Goal: Task Accomplishment & Management: Complete application form

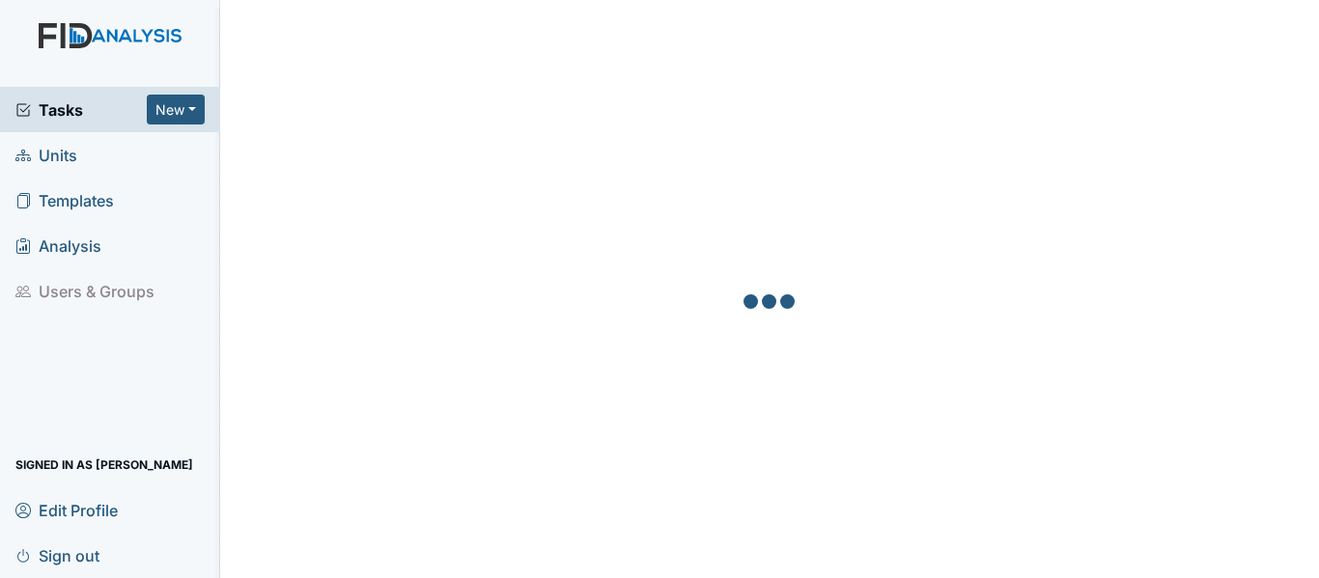
click at [69, 151] on span "Units" at bounding box center [46, 155] width 62 height 30
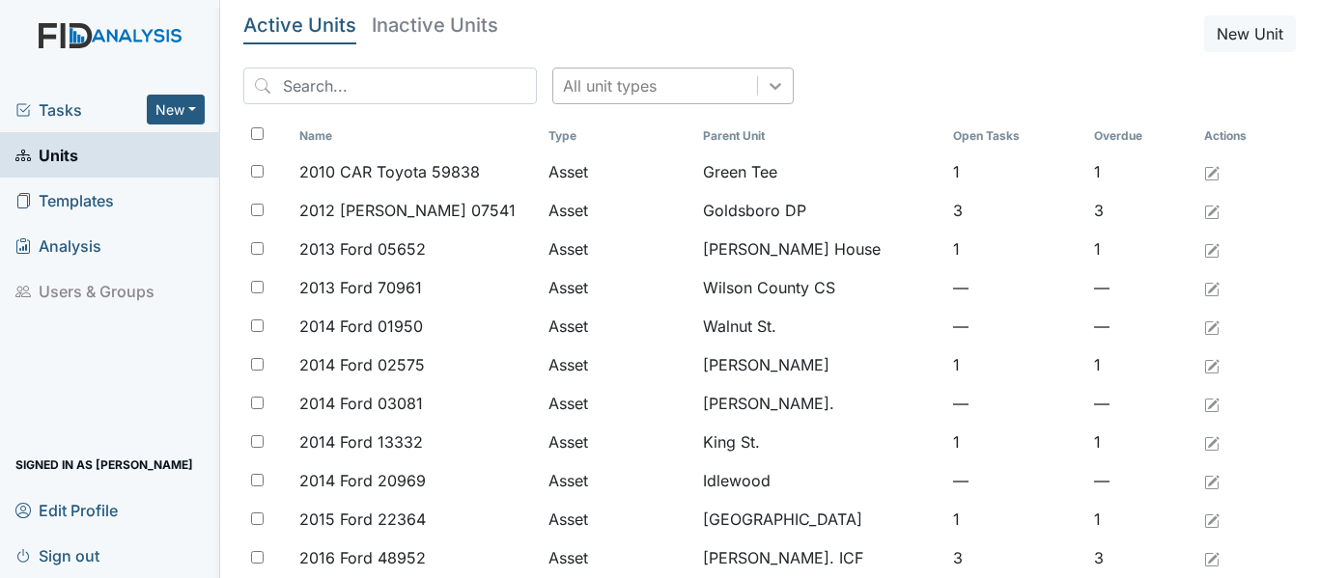
click at [765, 79] on icon at bounding box center [774, 85] width 19 height 19
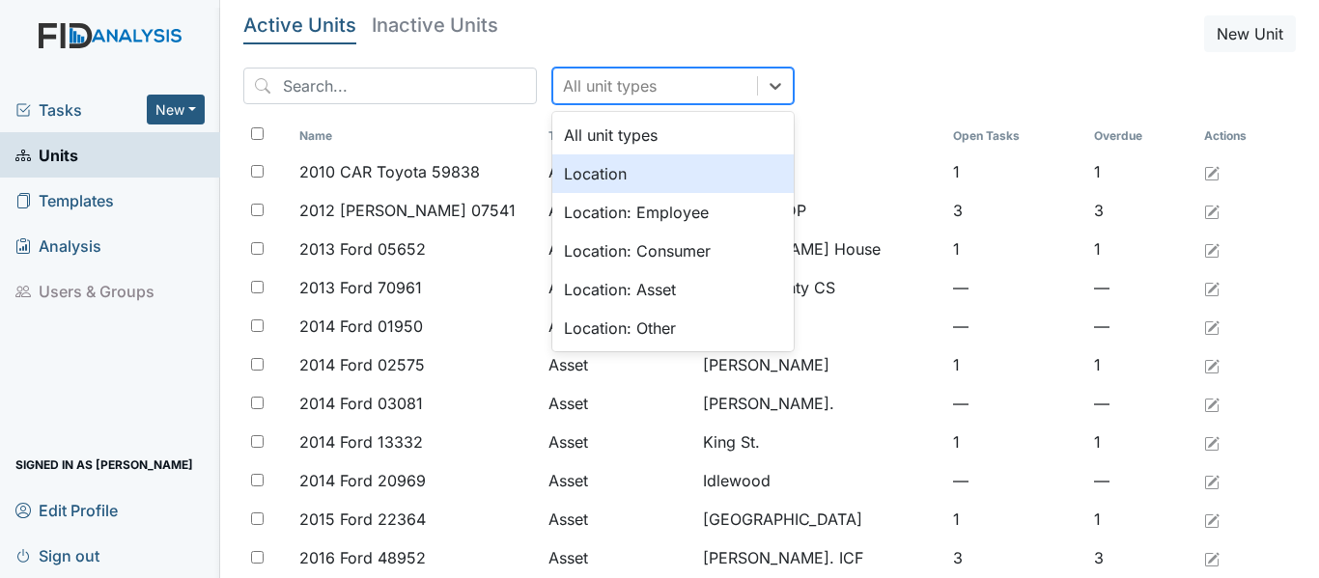
click at [578, 172] on div "Location" at bounding box center [672, 173] width 241 height 39
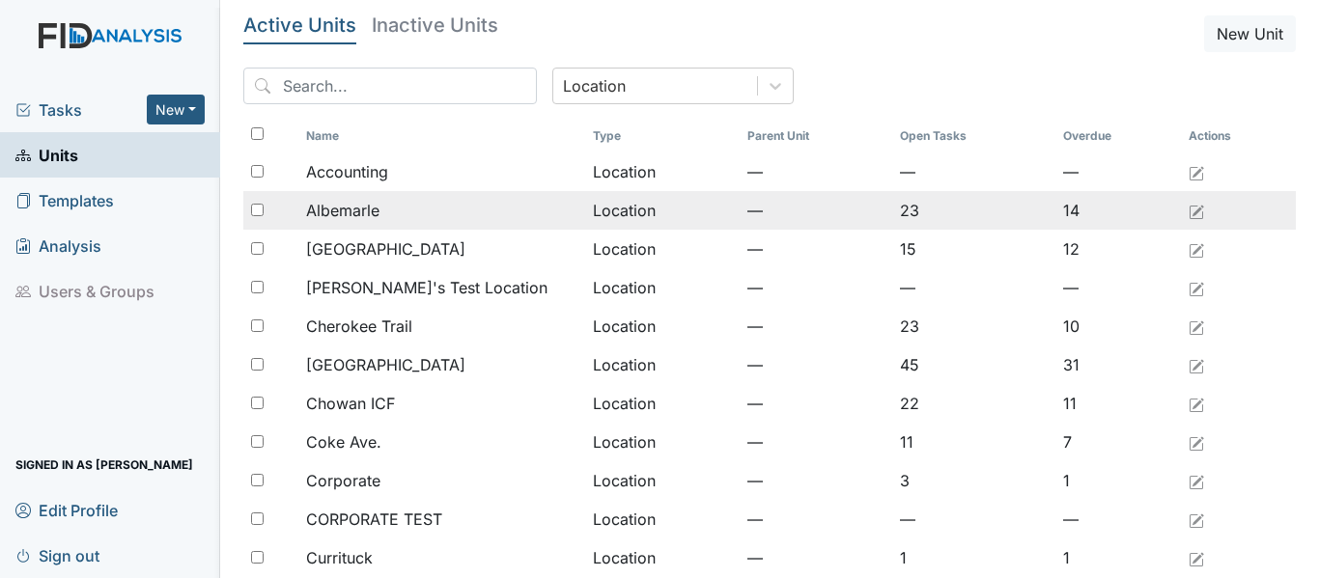
click at [383, 210] on div "Albemarle" at bounding box center [441, 210] width 271 height 23
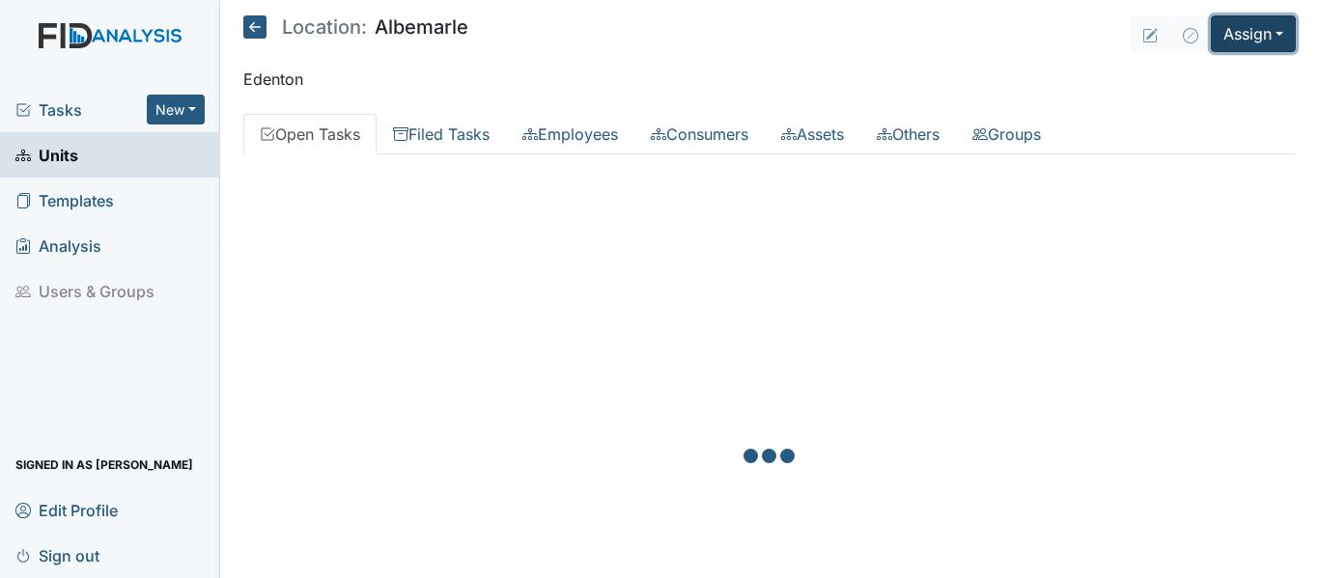
click at [1231, 40] on button "Assign" at bounding box center [1253, 33] width 85 height 37
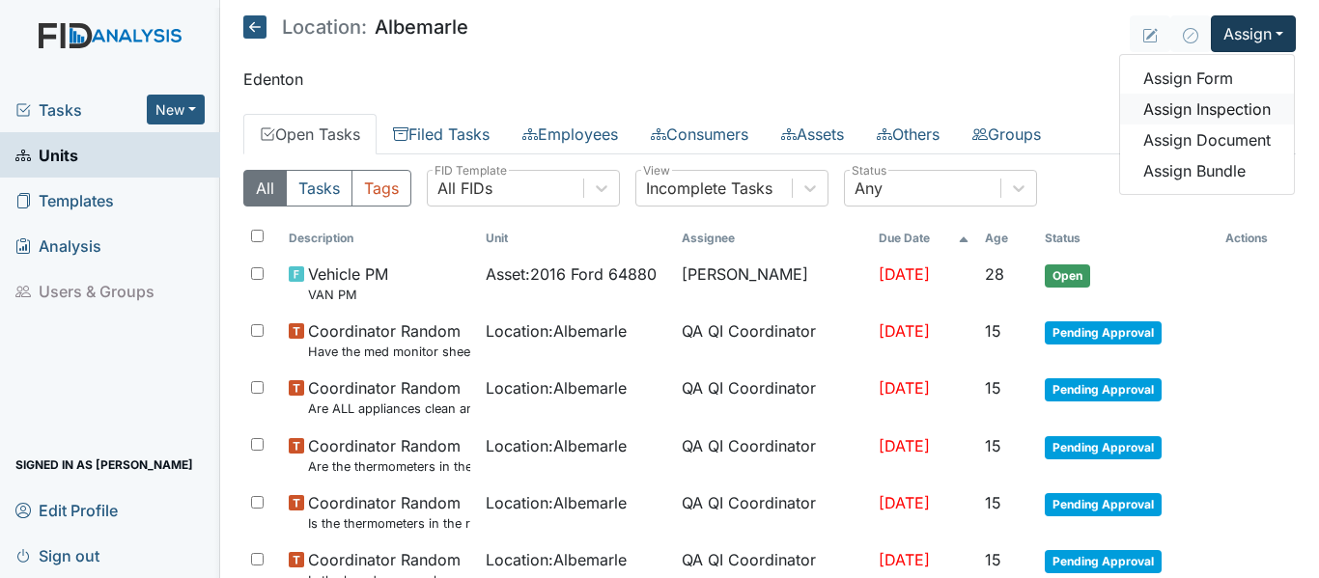
click at [1211, 111] on link "Assign Inspection" at bounding box center [1207, 109] width 174 height 31
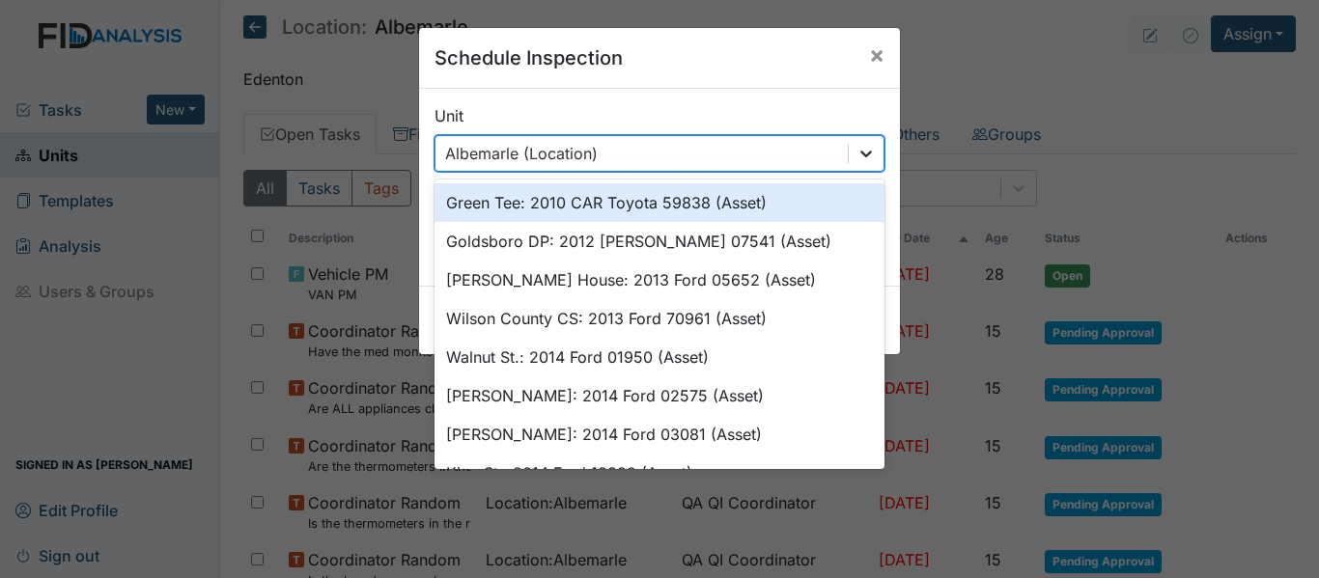
click at [860, 152] on icon at bounding box center [866, 154] width 12 height 7
click at [963, 86] on div "Schedule Inspection × Unit option Green Tee: 2010 CAR Toyota 59838 (Asset) focu…" at bounding box center [659, 289] width 1319 height 578
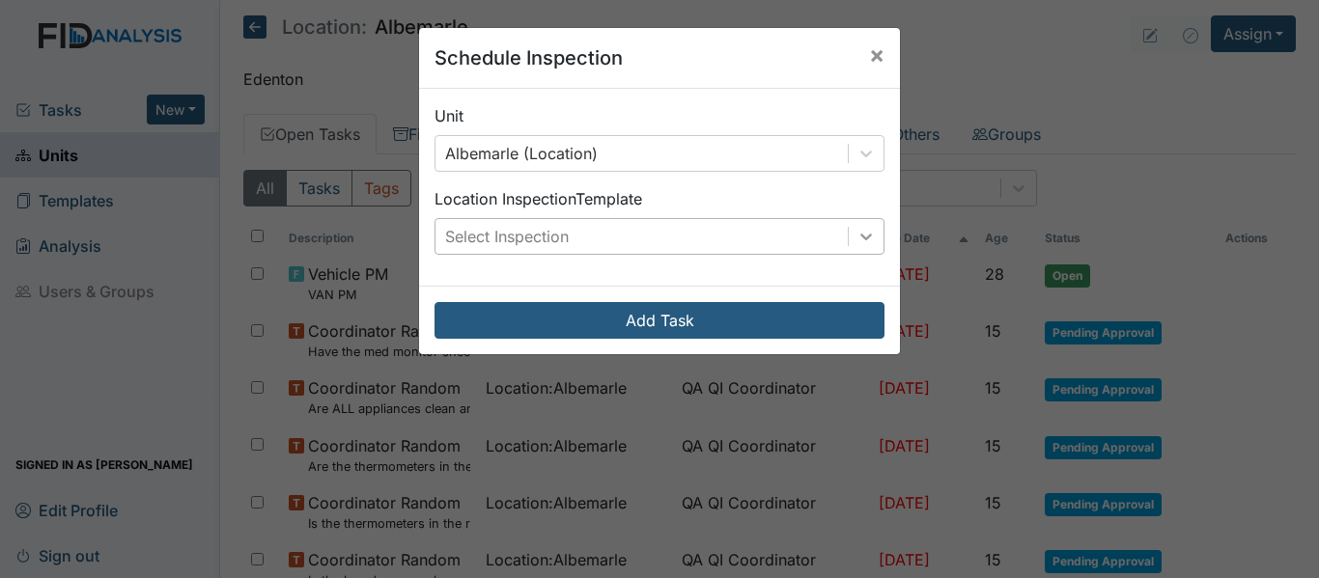
click at [861, 236] on icon at bounding box center [866, 237] width 12 height 7
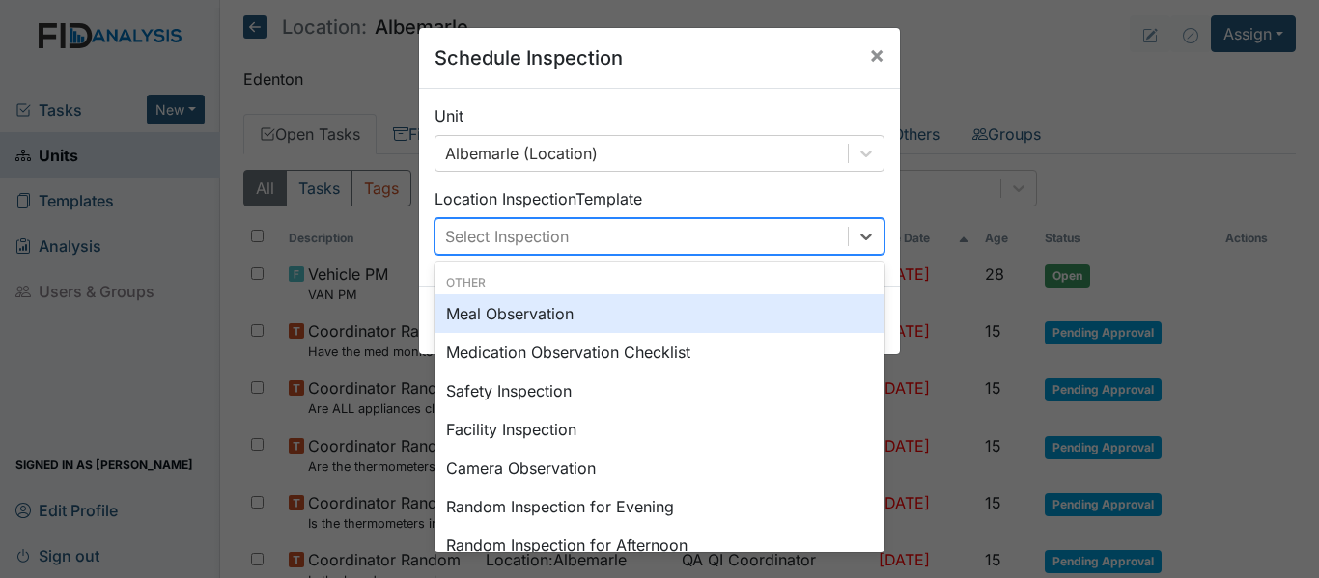
click at [549, 319] on div "Meal Observation" at bounding box center [659, 313] width 450 height 39
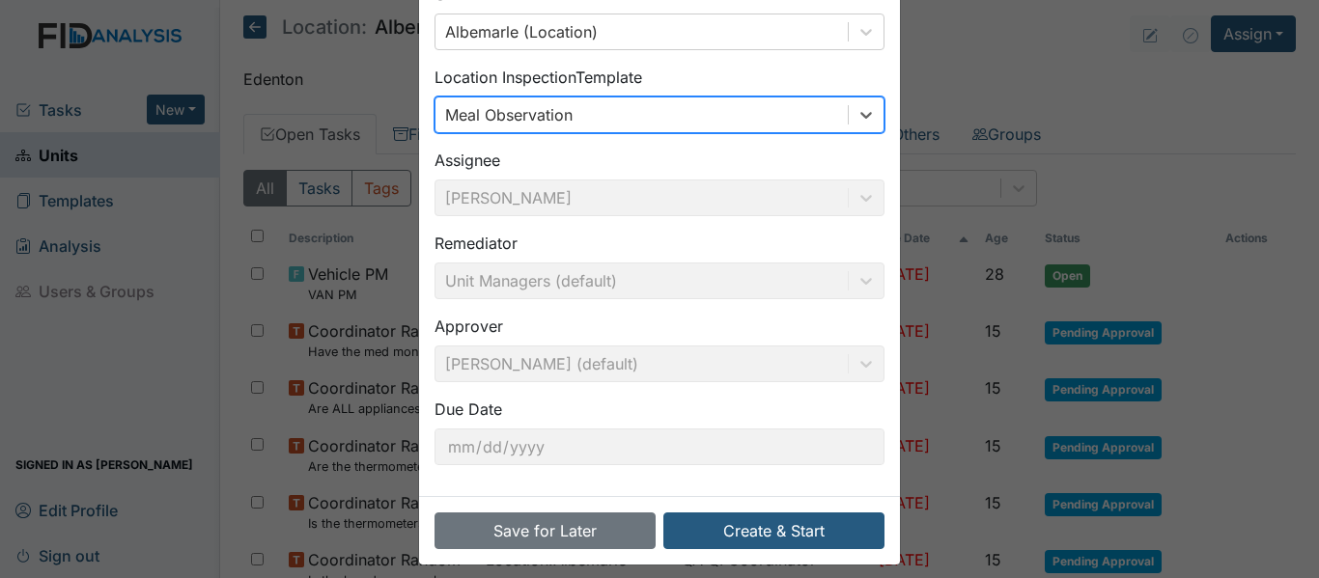
scroll to position [136, 0]
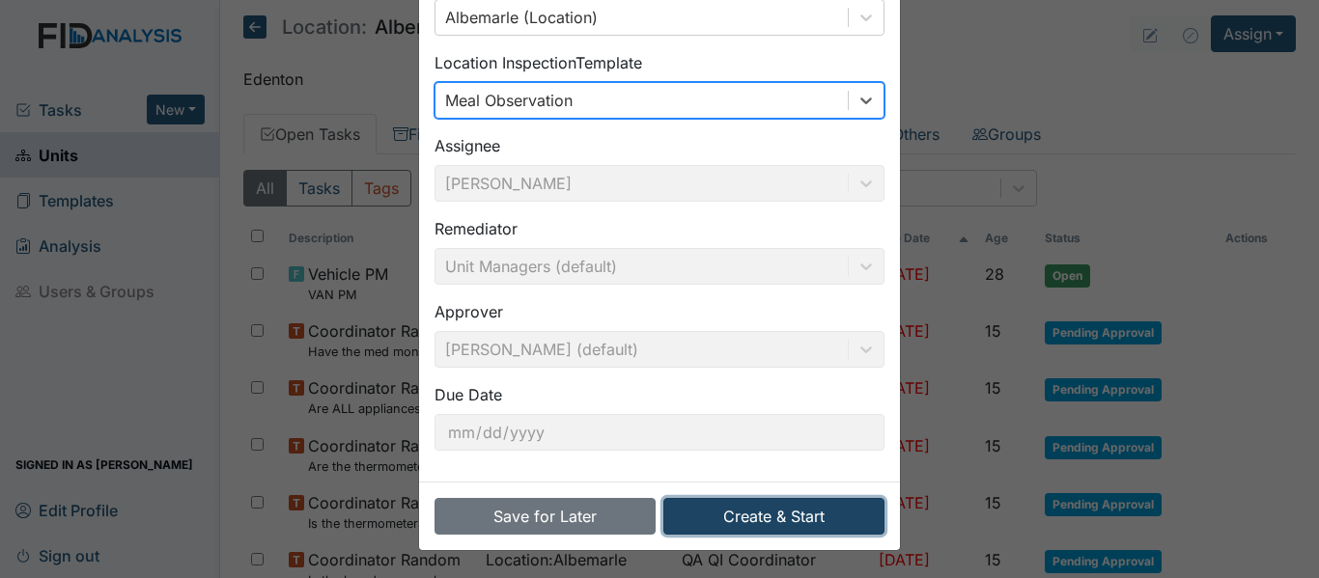
click at [769, 519] on button "Create & Start" at bounding box center [773, 516] width 221 height 37
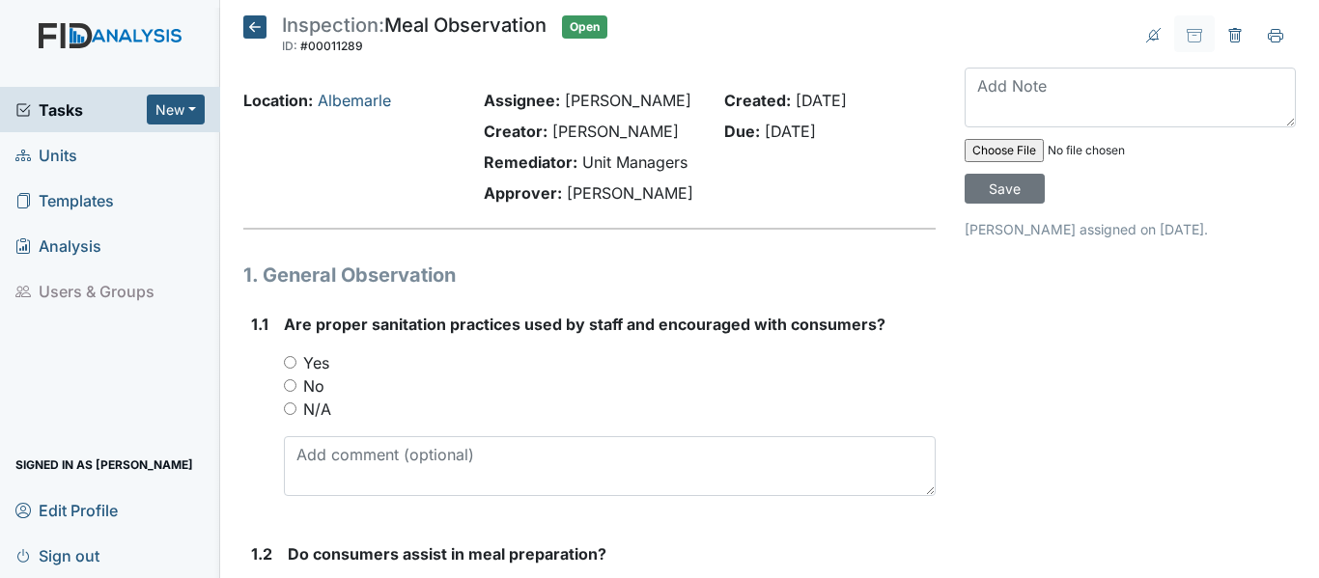
click at [293, 361] on input "Yes" at bounding box center [290, 362] width 13 height 13
radio input "true"
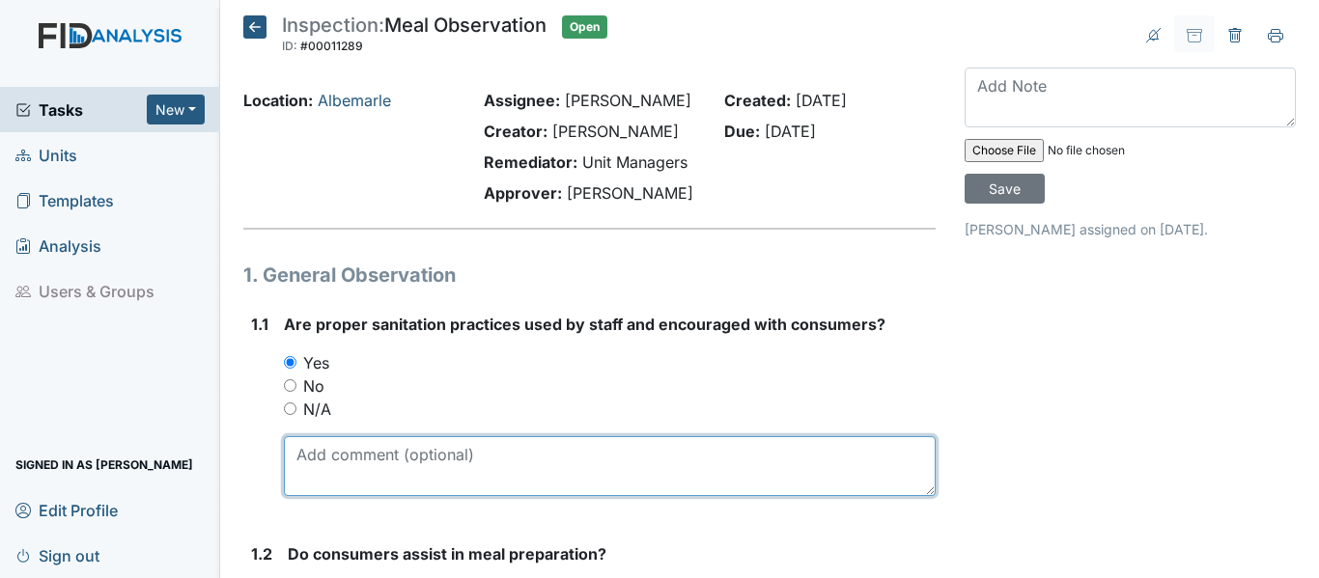
click at [349, 464] on textarea at bounding box center [610, 466] width 652 height 60
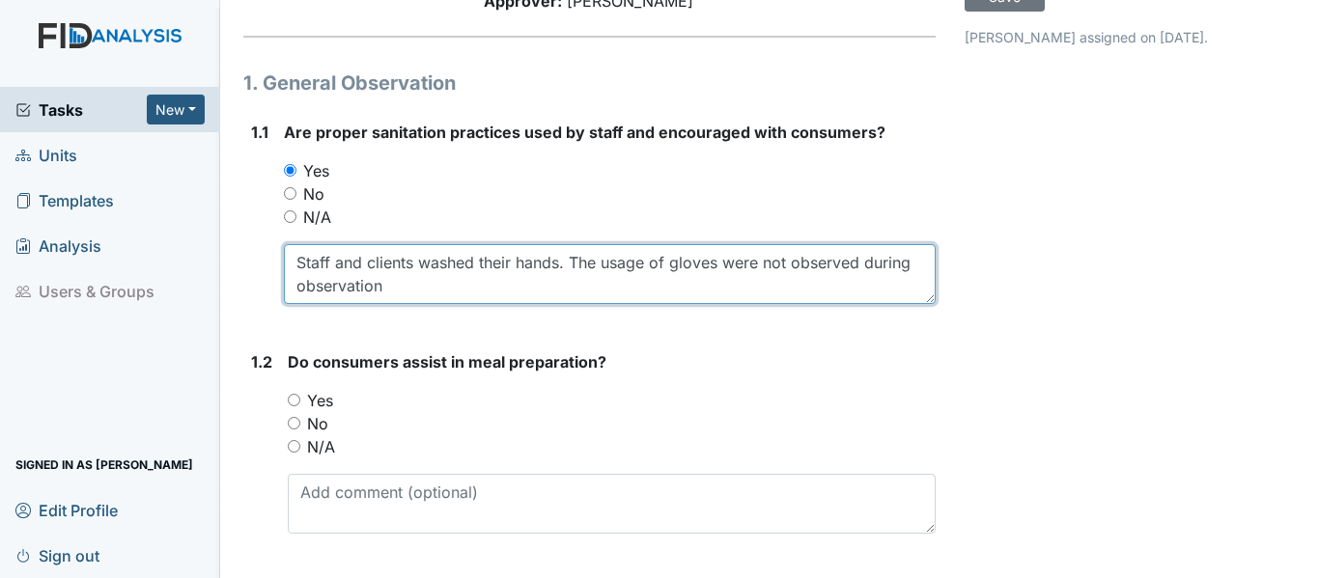
scroll to position [193, 0]
type textarea "Staff and clients washed their hands. The usage of gloves were not observed dur…"
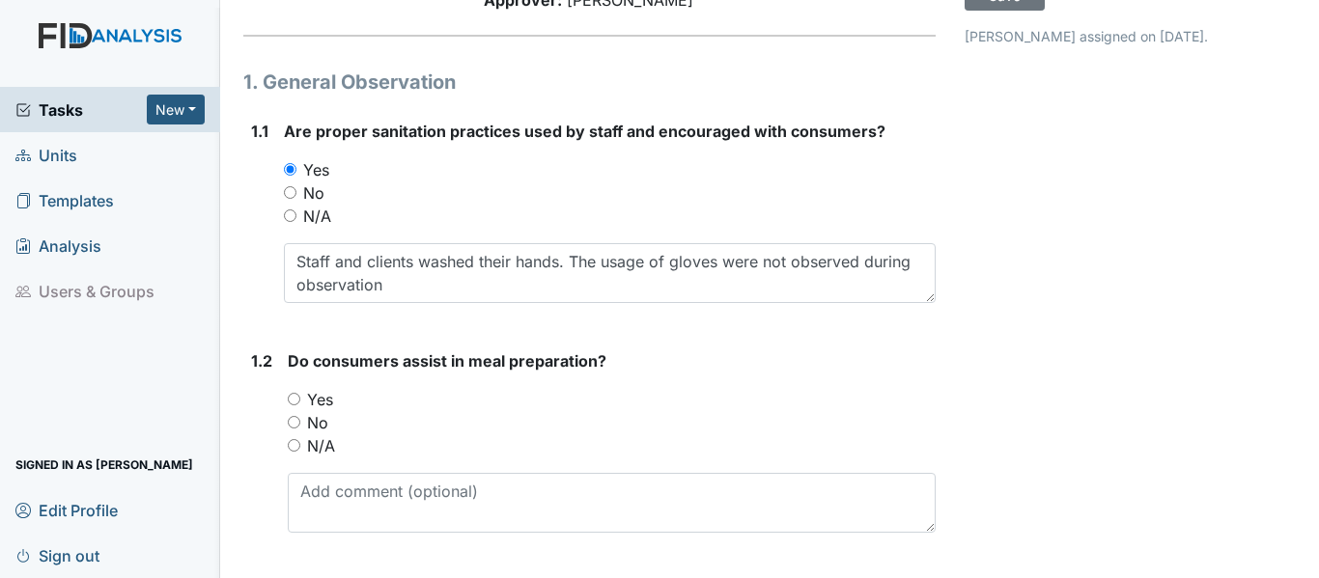
click at [291, 393] on input "Yes" at bounding box center [294, 399] width 13 height 13
radio input "true"
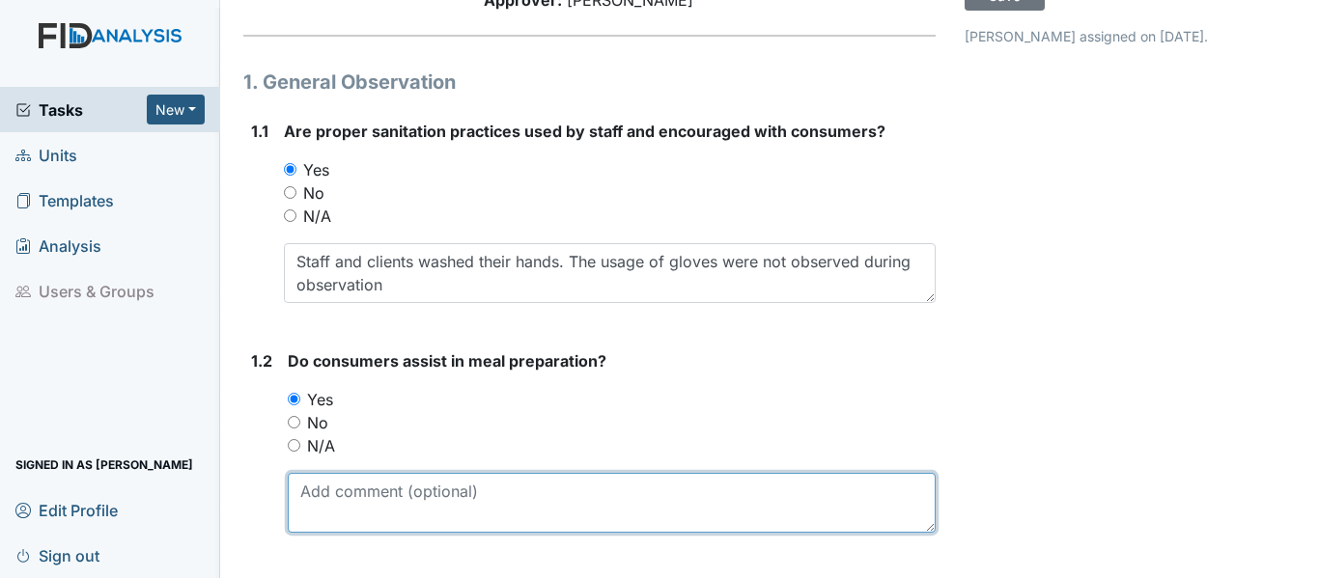
click at [419, 506] on textarea at bounding box center [612, 503] width 648 height 60
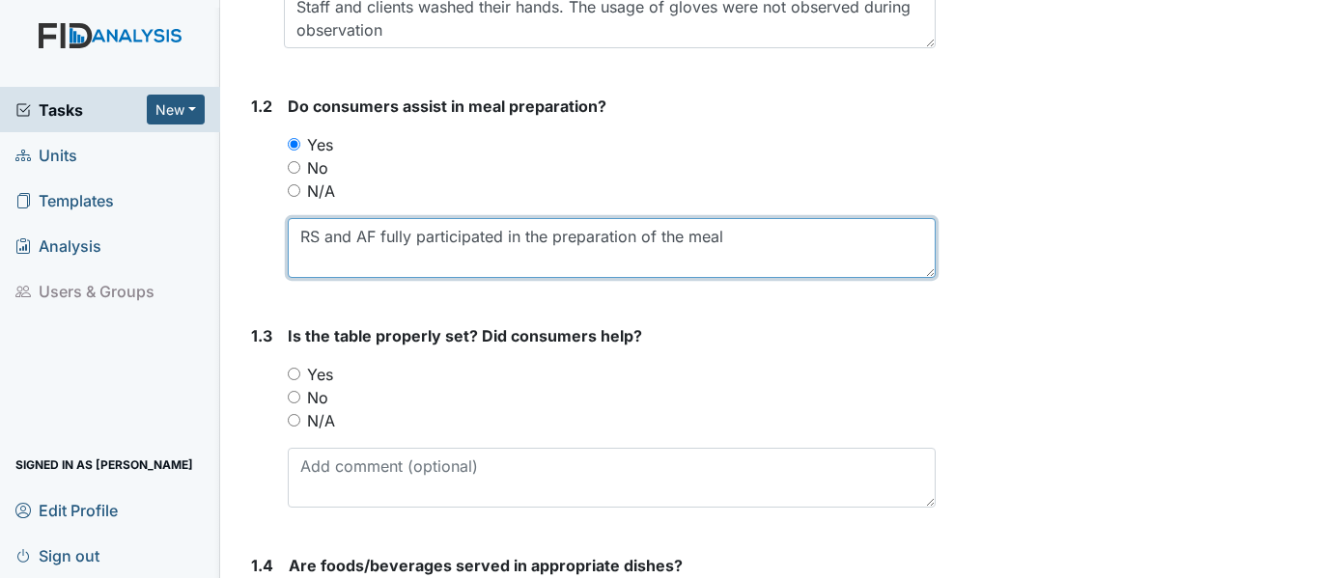
scroll to position [483, 0]
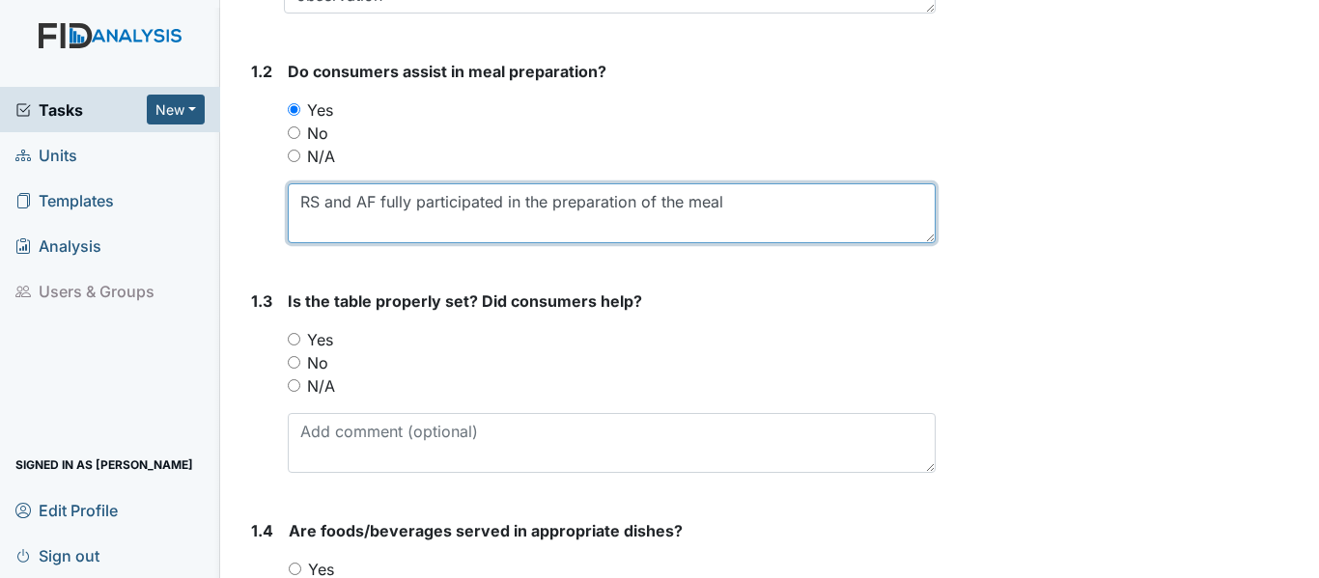
type textarea "RS and AF fully participated in the preparation of the meal"
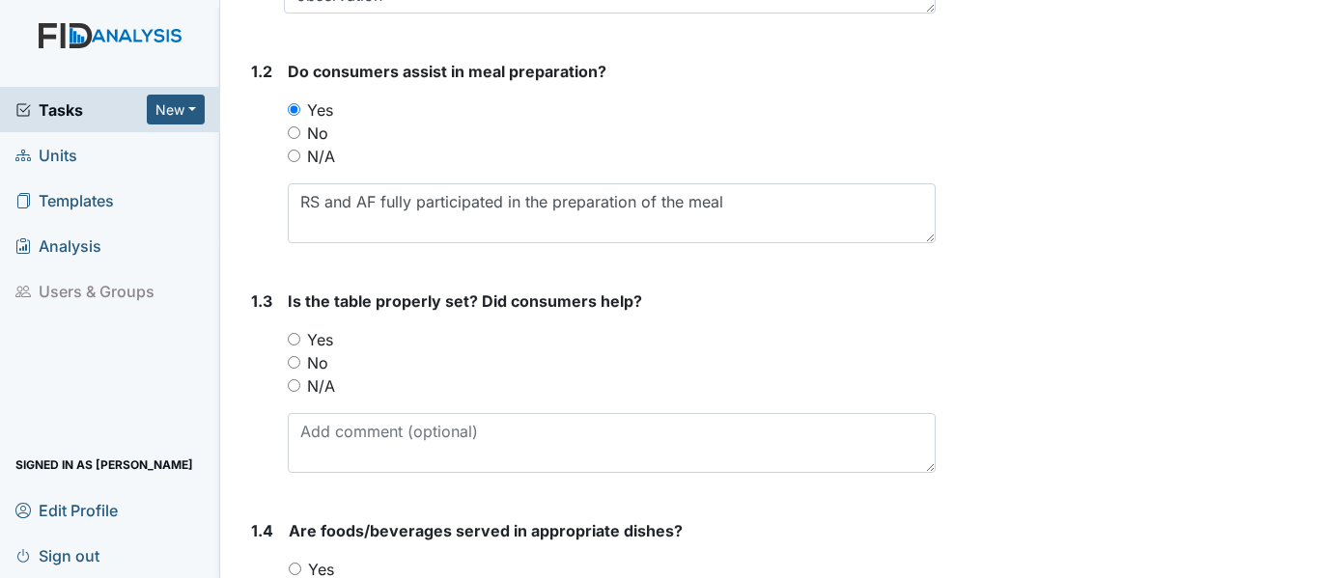
click at [293, 341] on input "Yes" at bounding box center [294, 339] width 13 height 13
radio input "true"
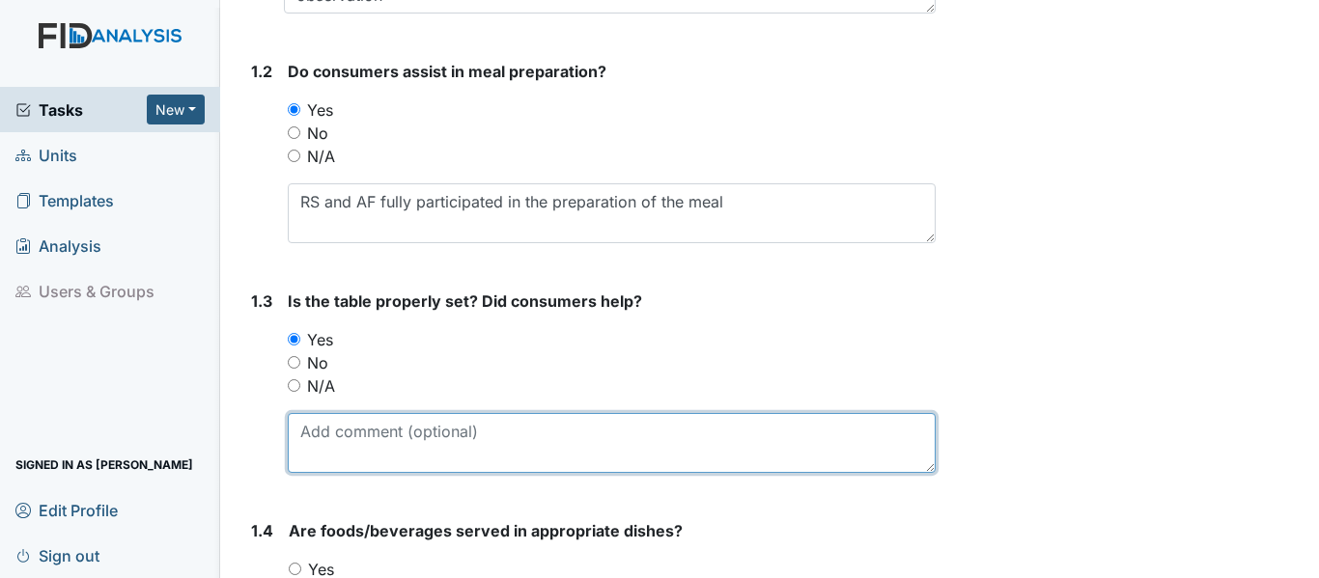
click at [375, 449] on textarea at bounding box center [612, 443] width 648 height 60
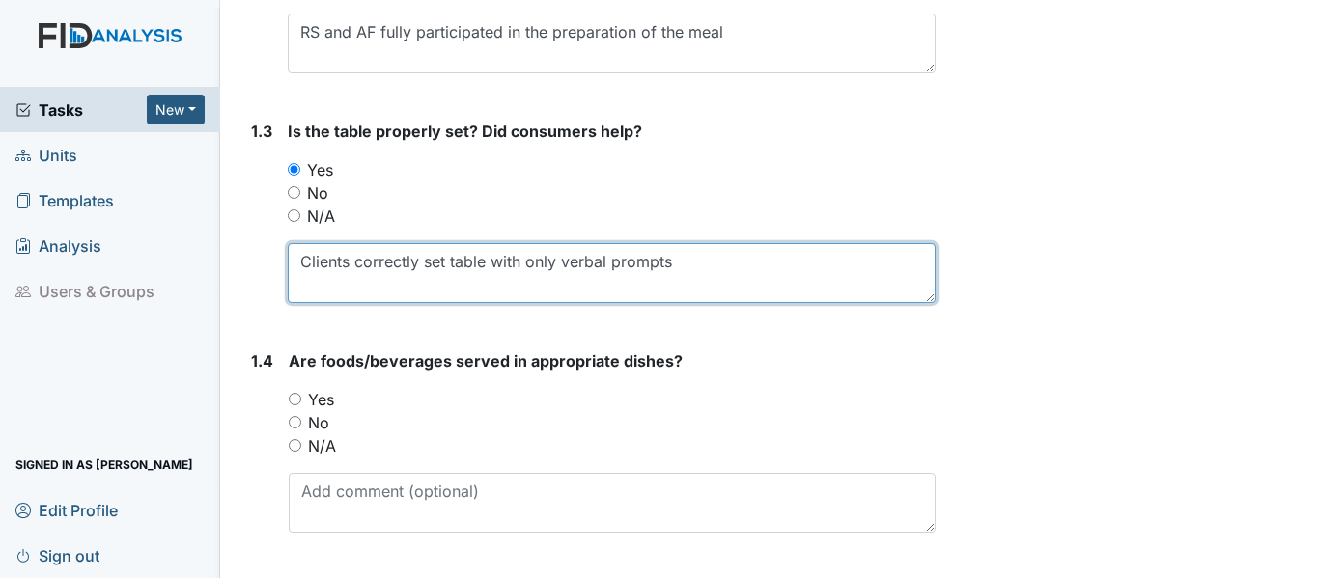
scroll to position [676, 0]
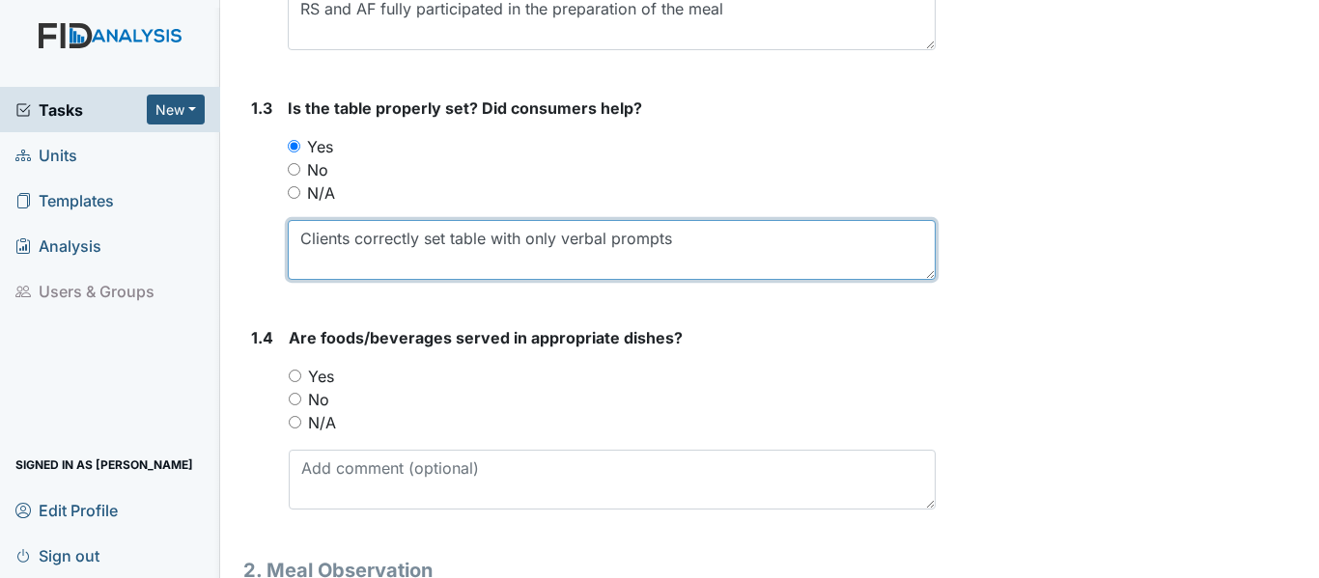
type textarea "Clients correctly set table with only verbal prompts"
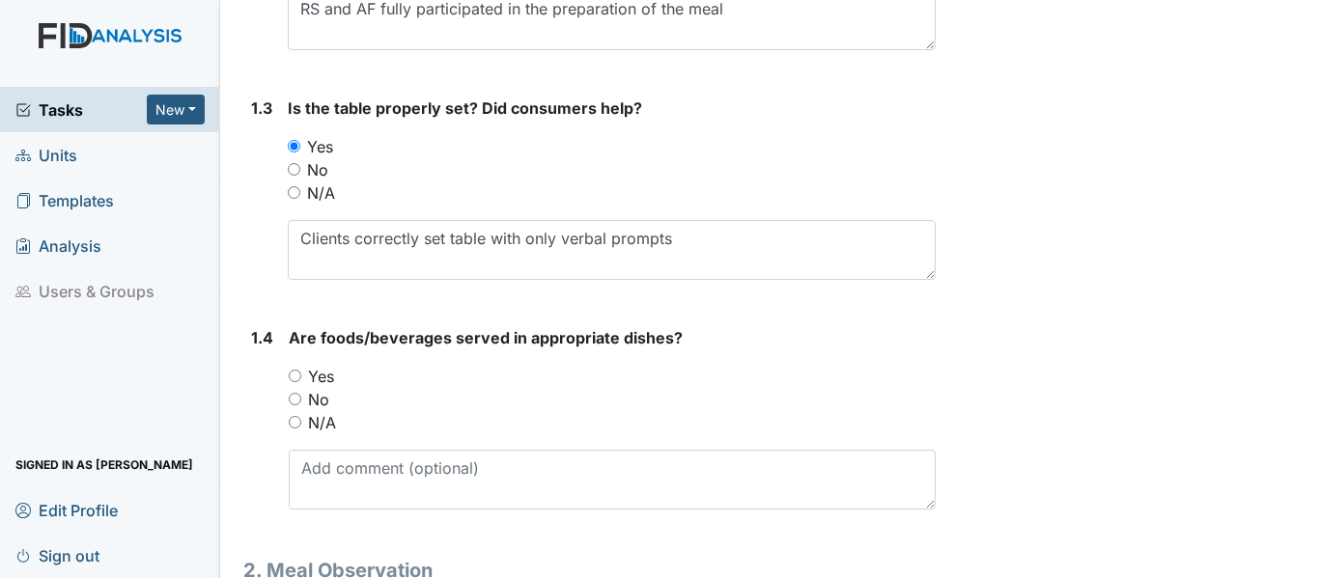
click at [291, 375] on input "Yes" at bounding box center [295, 376] width 13 height 13
radio input "true"
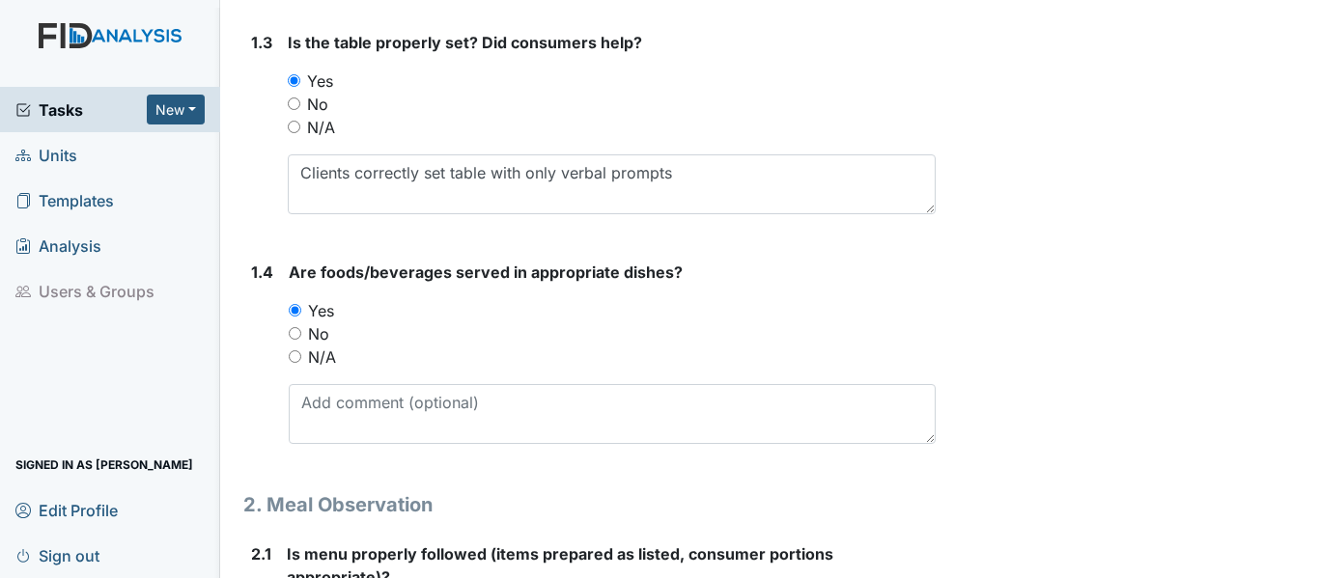
scroll to position [869, 0]
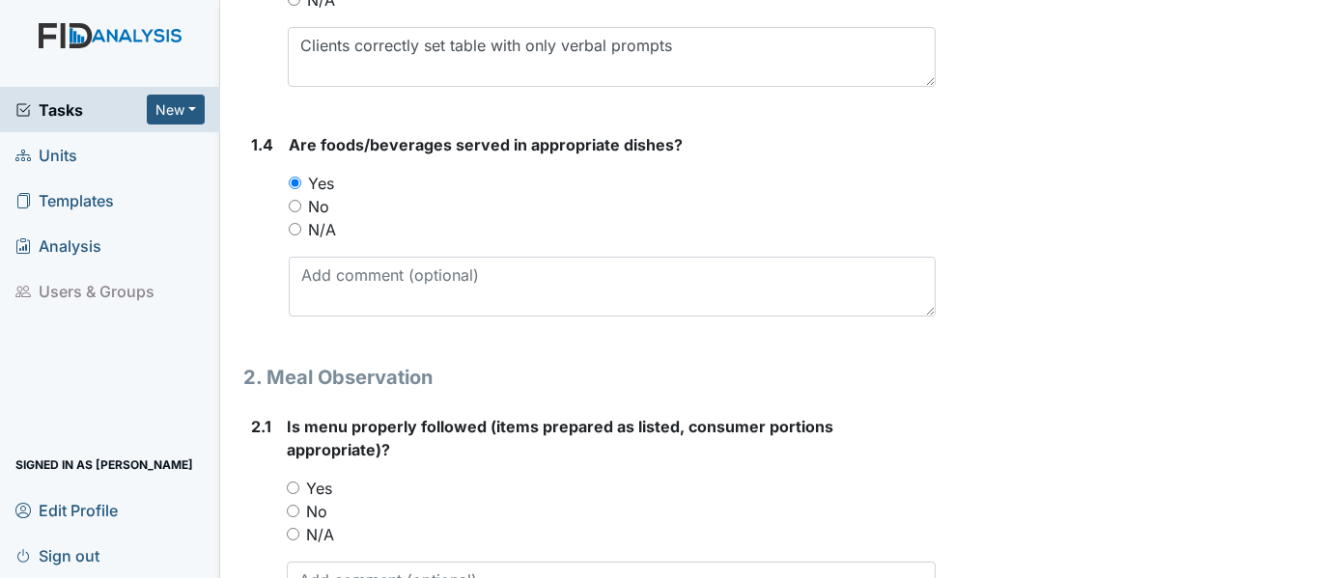
click at [292, 488] on input "Yes" at bounding box center [293, 488] width 13 height 13
radio input "true"
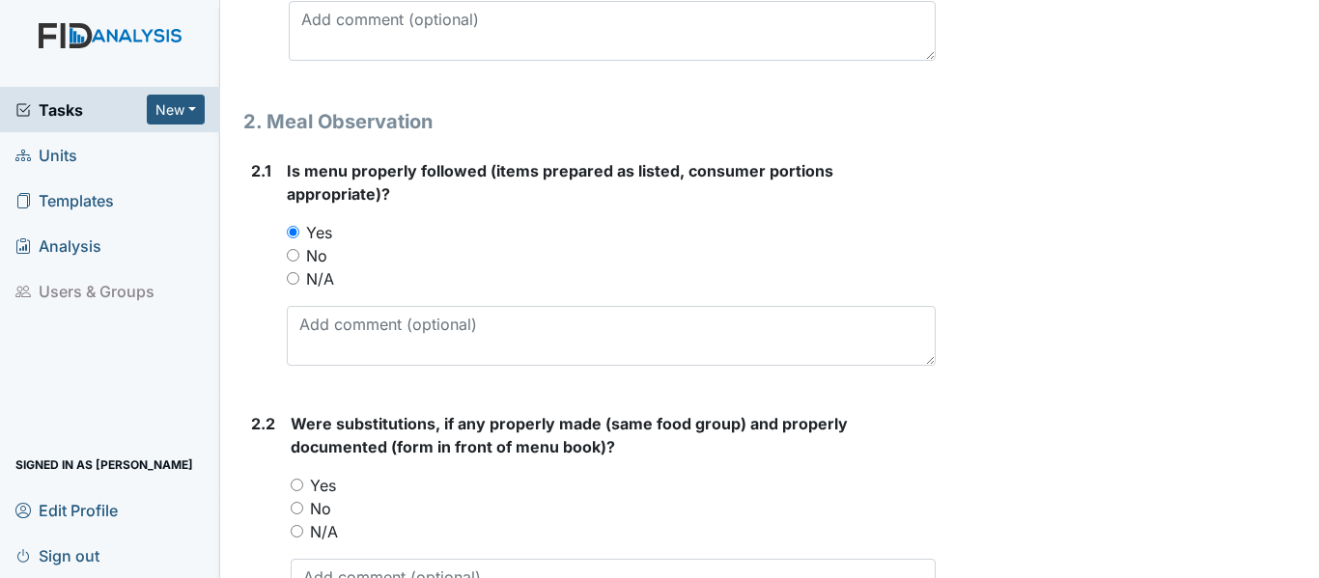
scroll to position [1158, 0]
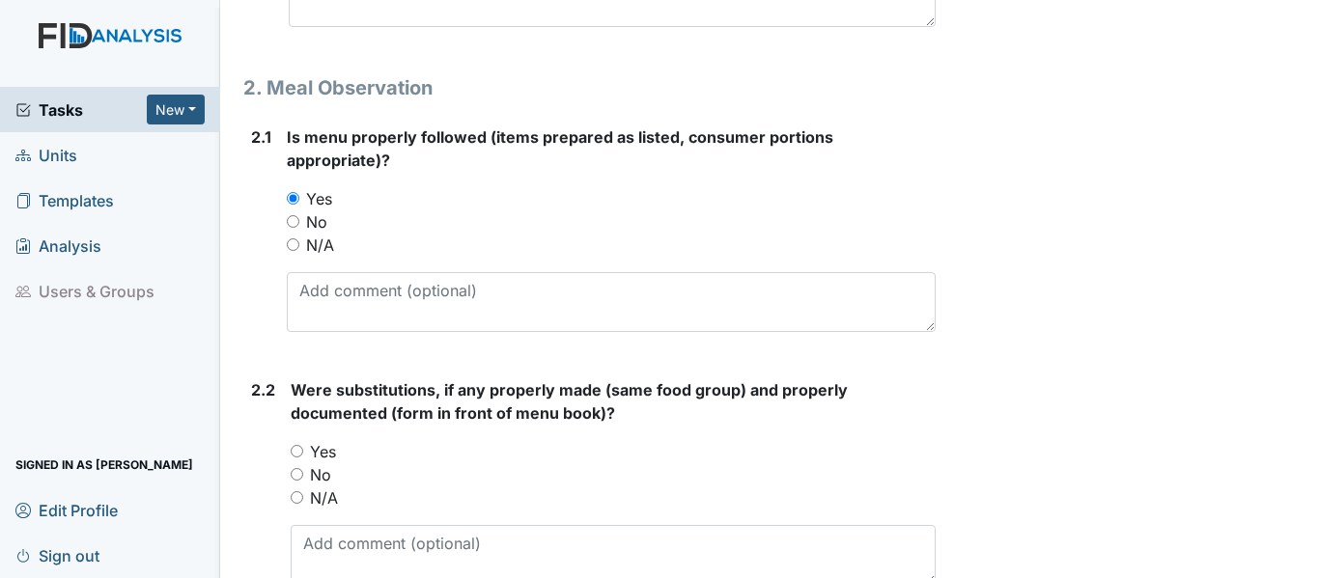
click at [298, 448] on input "Yes" at bounding box center [297, 451] width 13 height 13
radio input "true"
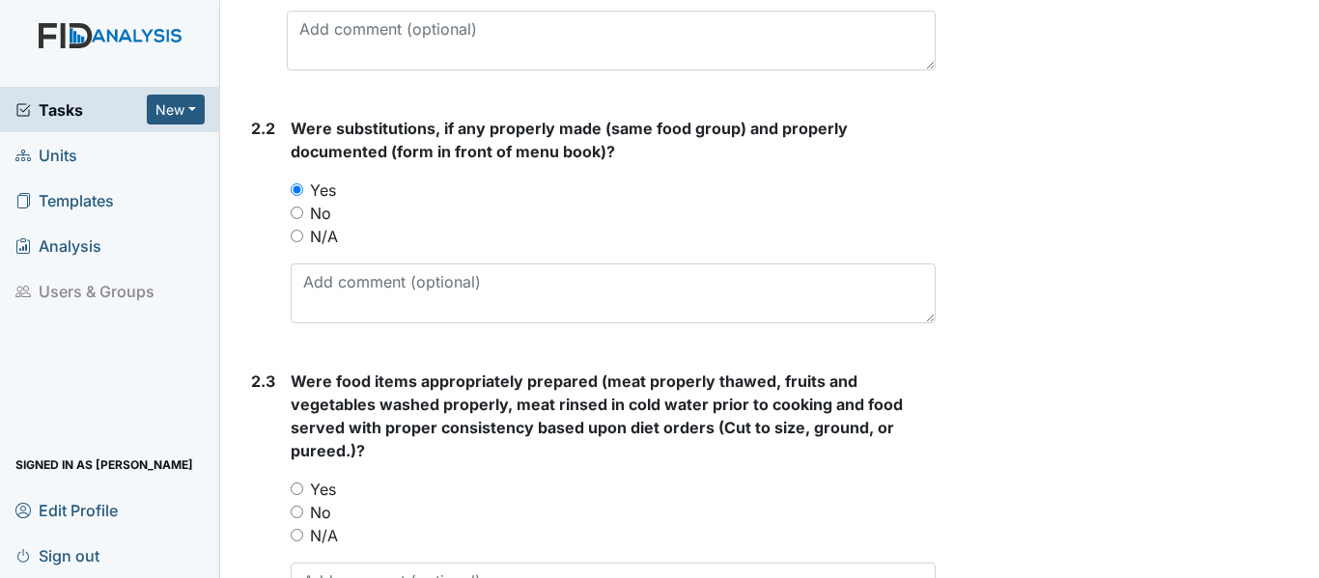
scroll to position [1448, 0]
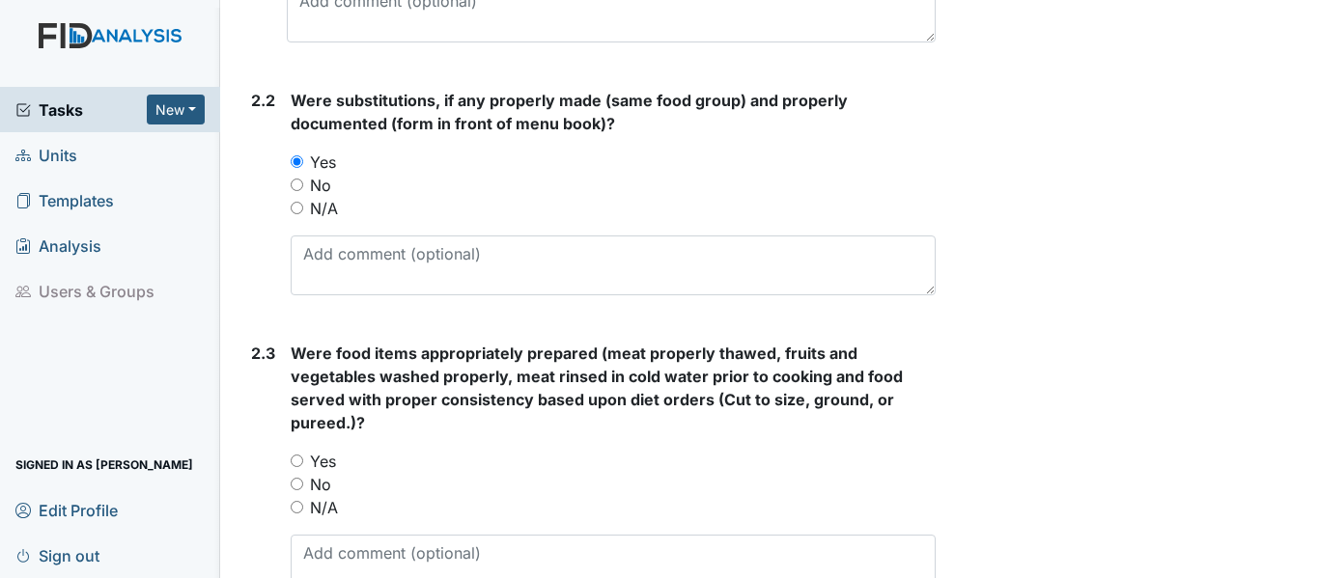
click at [294, 460] on input "Yes" at bounding box center [297, 461] width 13 height 13
radio input "true"
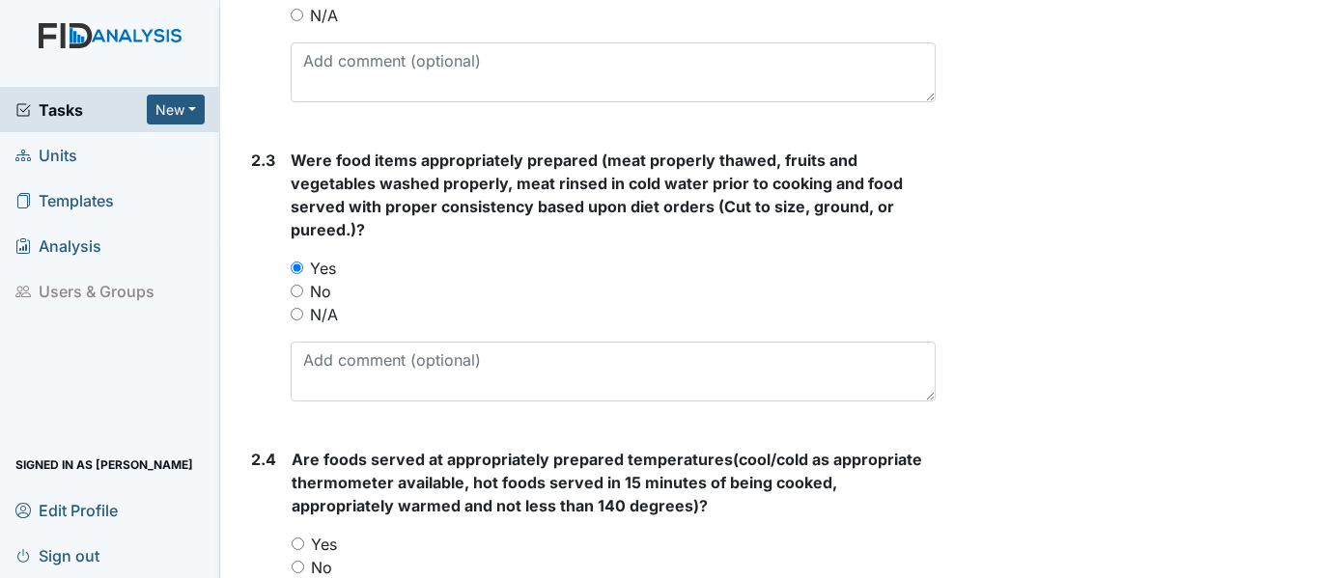
scroll to position [1738, 0]
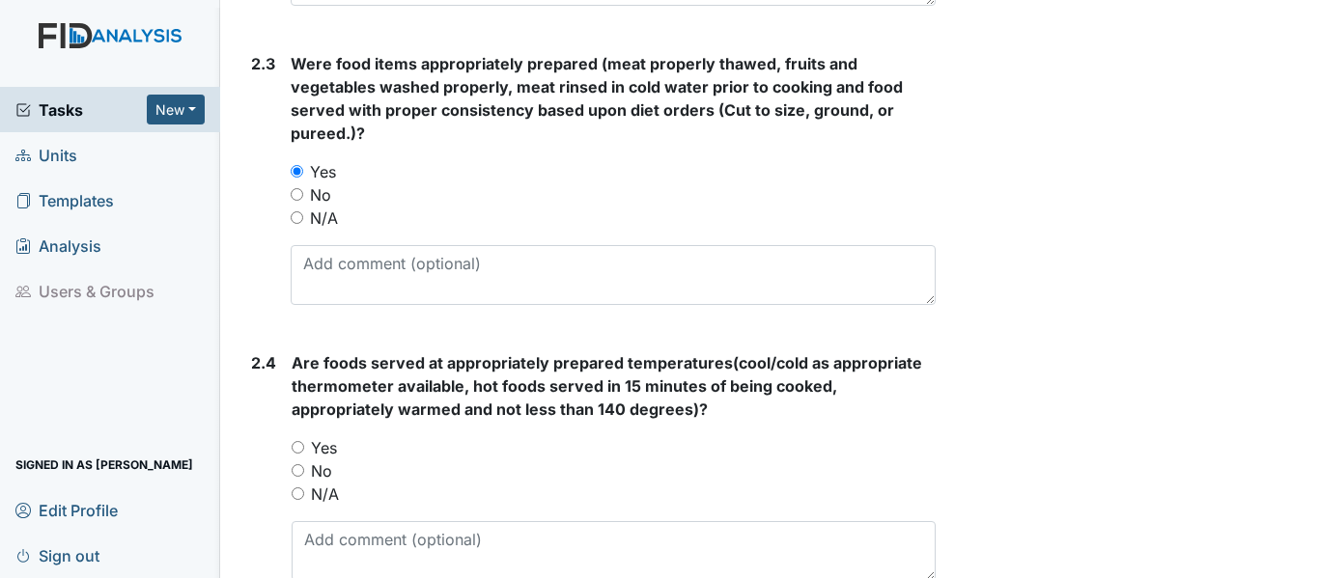
click at [299, 447] on input "Yes" at bounding box center [298, 447] width 13 height 13
radio input "true"
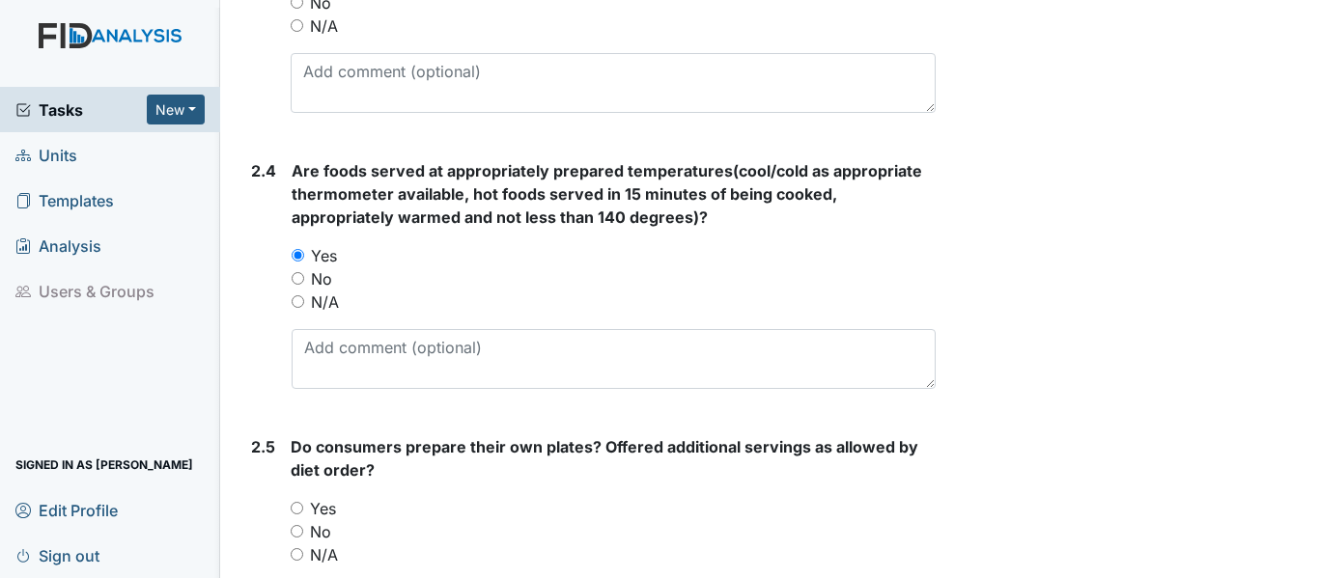
scroll to position [1931, 0]
click at [292, 506] on input "Yes" at bounding box center [297, 507] width 13 height 13
radio input "true"
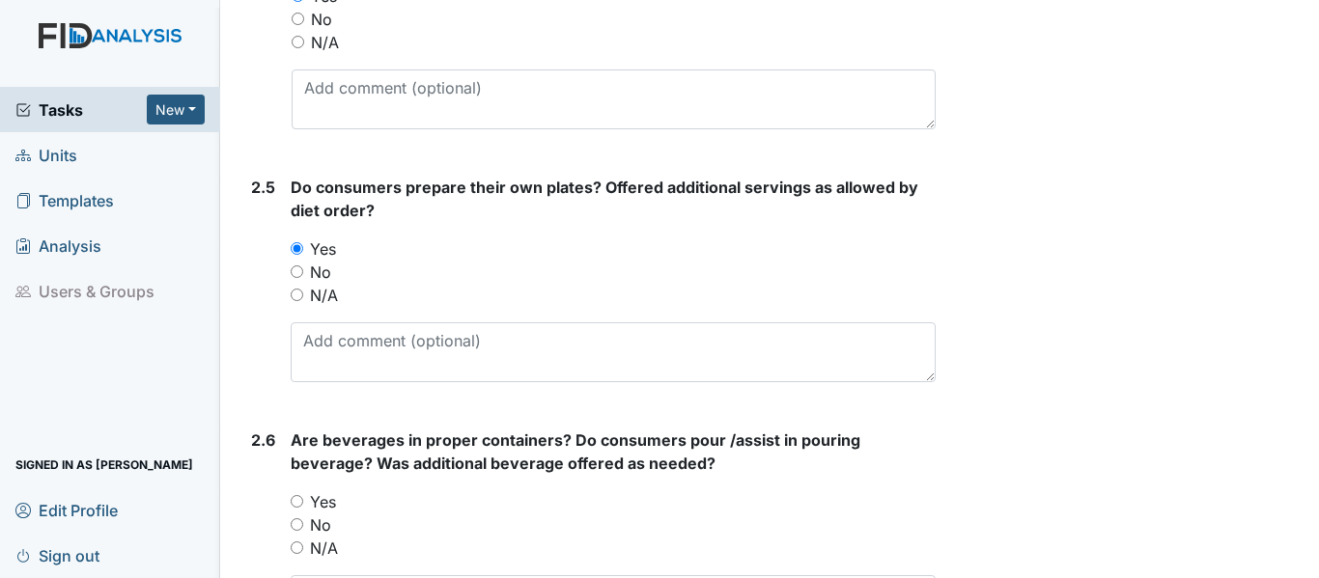
scroll to position [2220, 0]
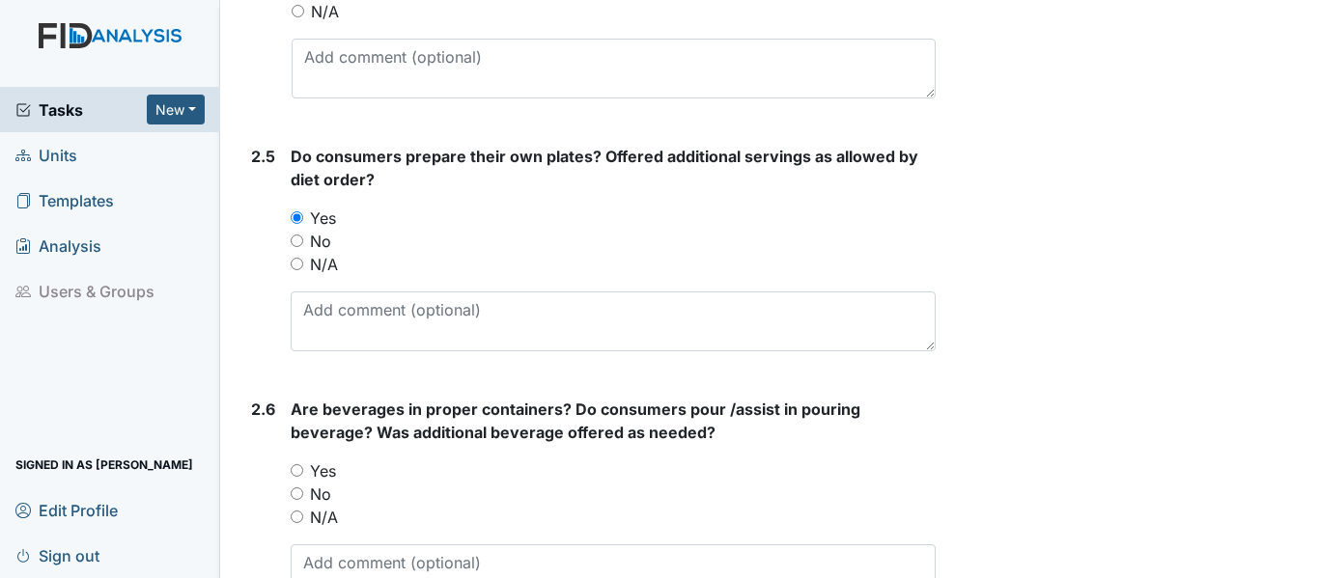
click at [301, 469] on input "Yes" at bounding box center [297, 470] width 13 height 13
radio input "true"
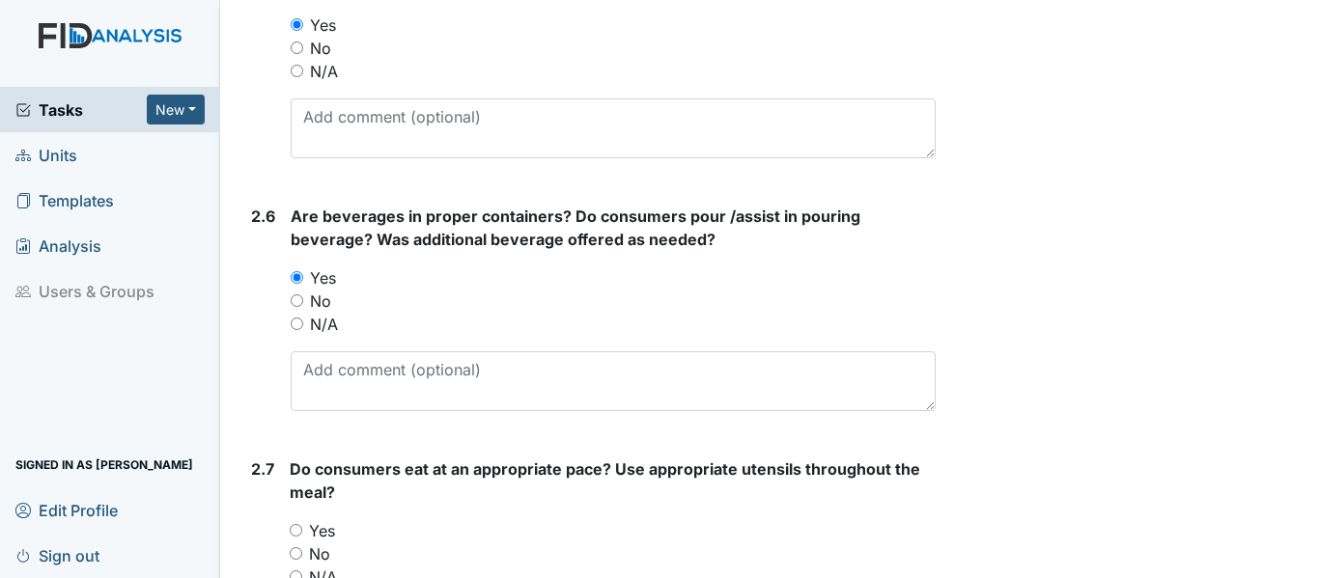
scroll to position [2510, 0]
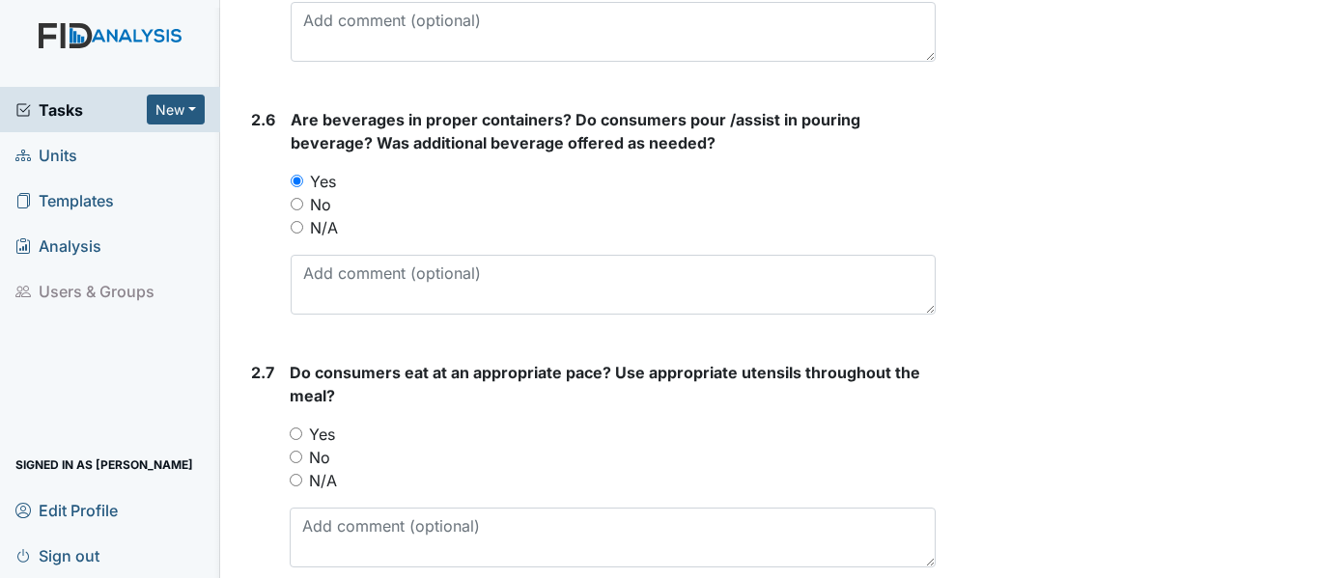
click at [292, 435] on input "Yes" at bounding box center [296, 434] width 13 height 13
radio input "true"
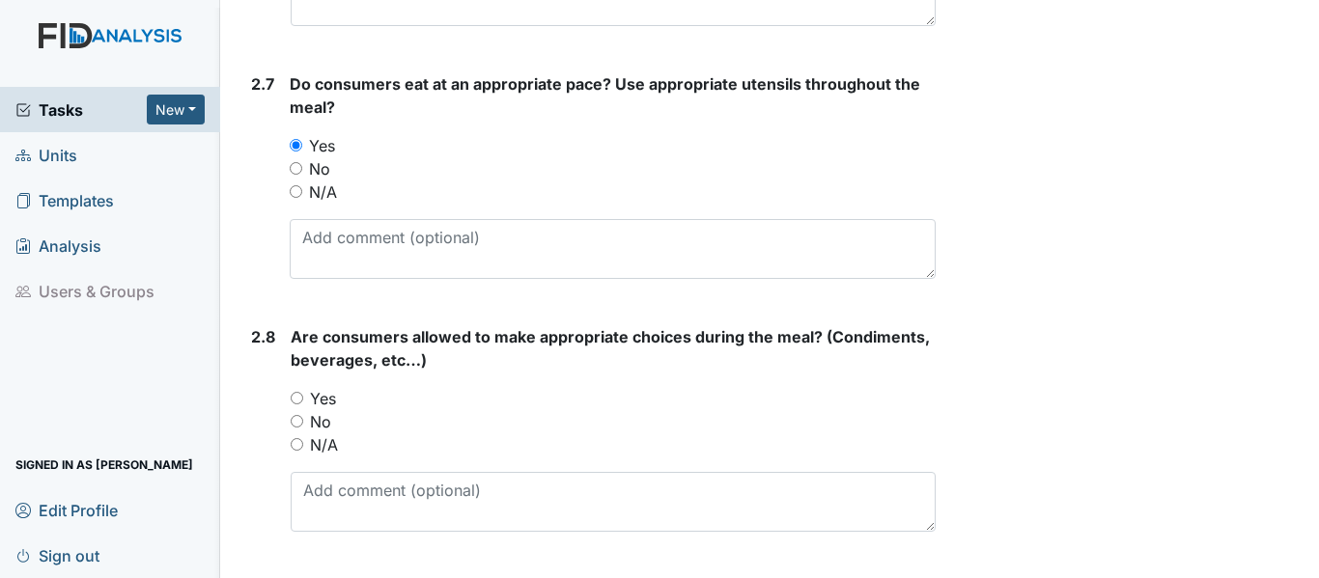
scroll to position [2799, 0]
click at [296, 396] on input "Yes" at bounding box center [297, 397] width 13 height 13
radio input "true"
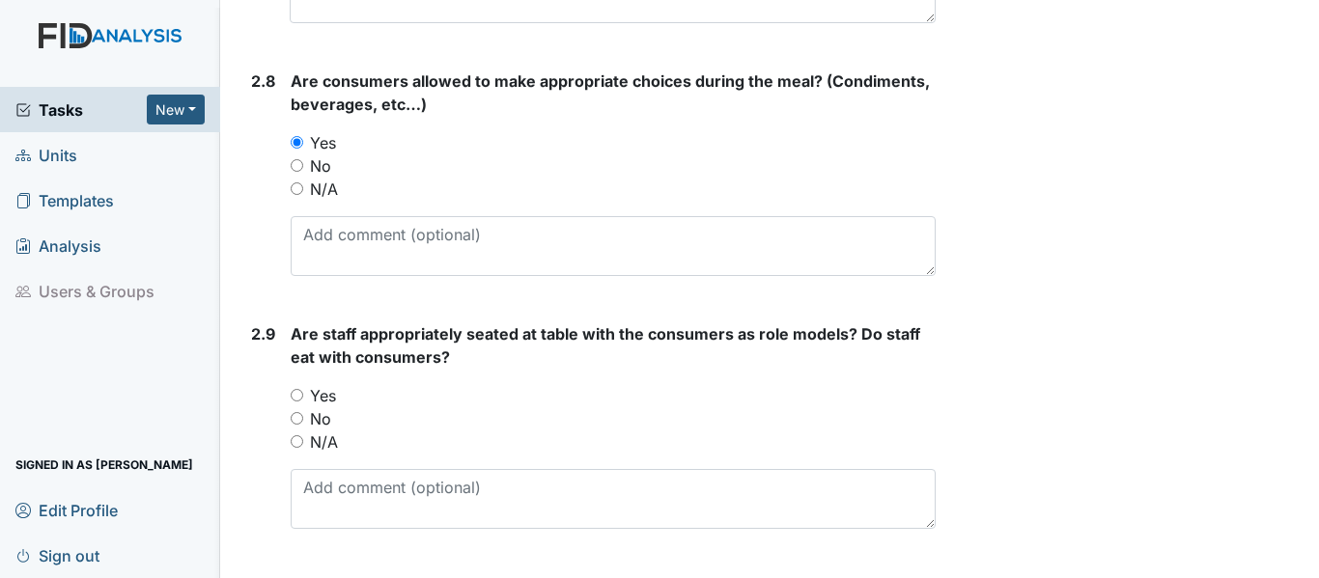
scroll to position [3089, 0]
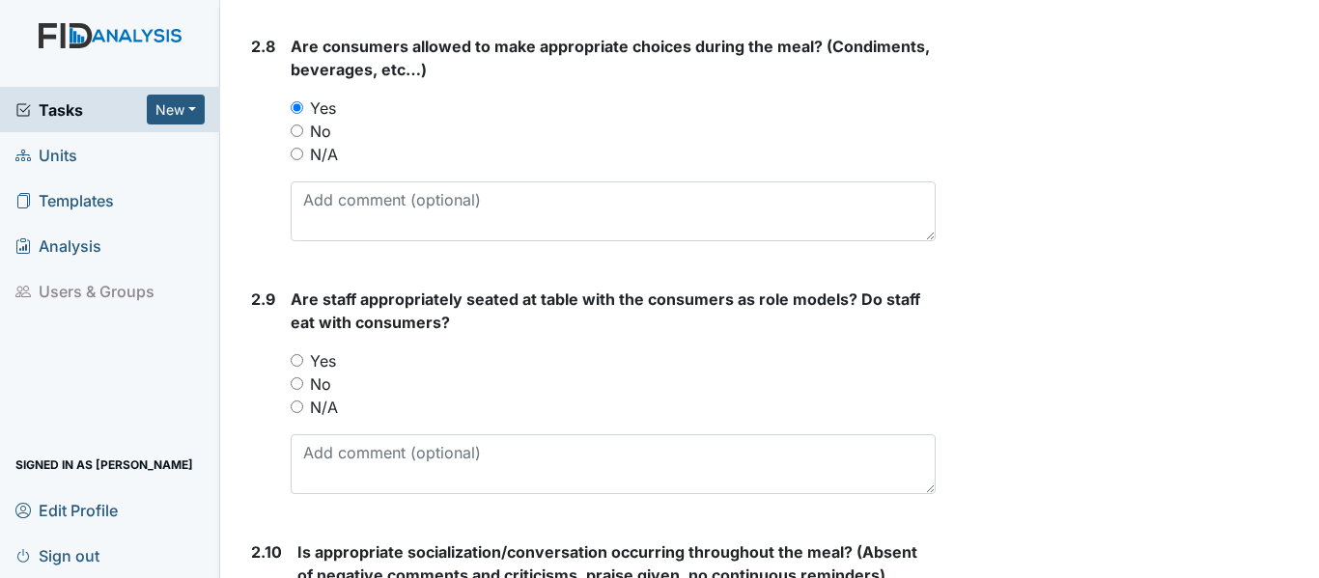
click at [301, 356] on input "Yes" at bounding box center [297, 360] width 13 height 13
radio input "true"
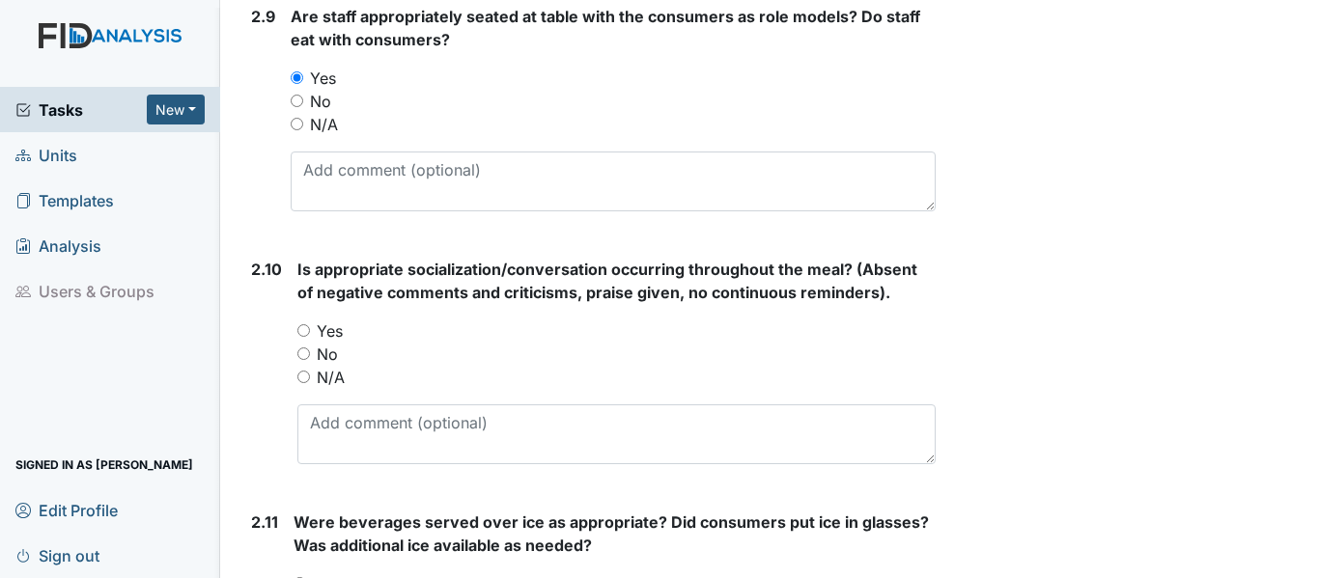
scroll to position [3379, 0]
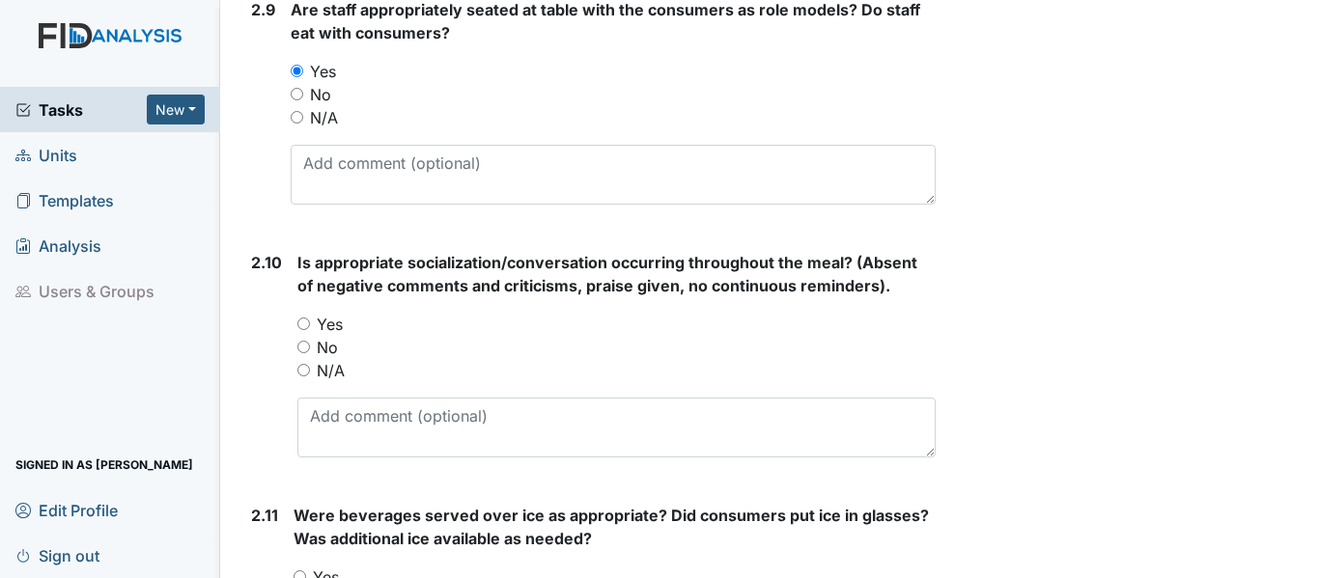
click at [295, 322] on div "2.10 Is appropriate socialization/conversation occurring throughout the meal? (…" at bounding box center [589, 362] width 692 height 222
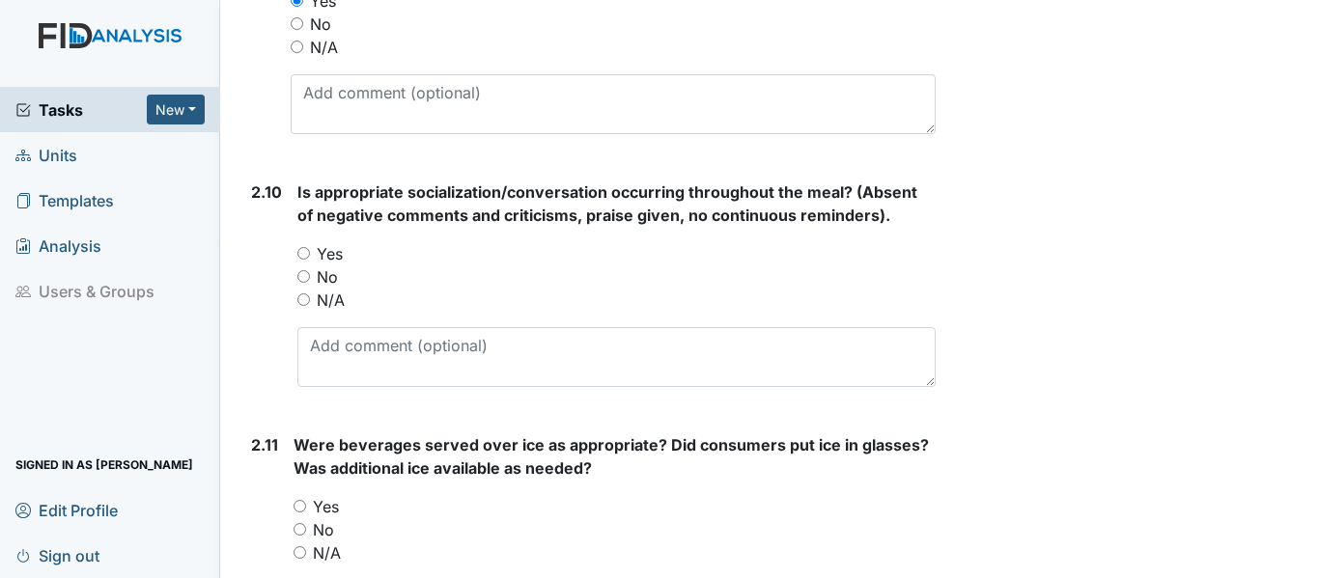
scroll to position [3475, 0]
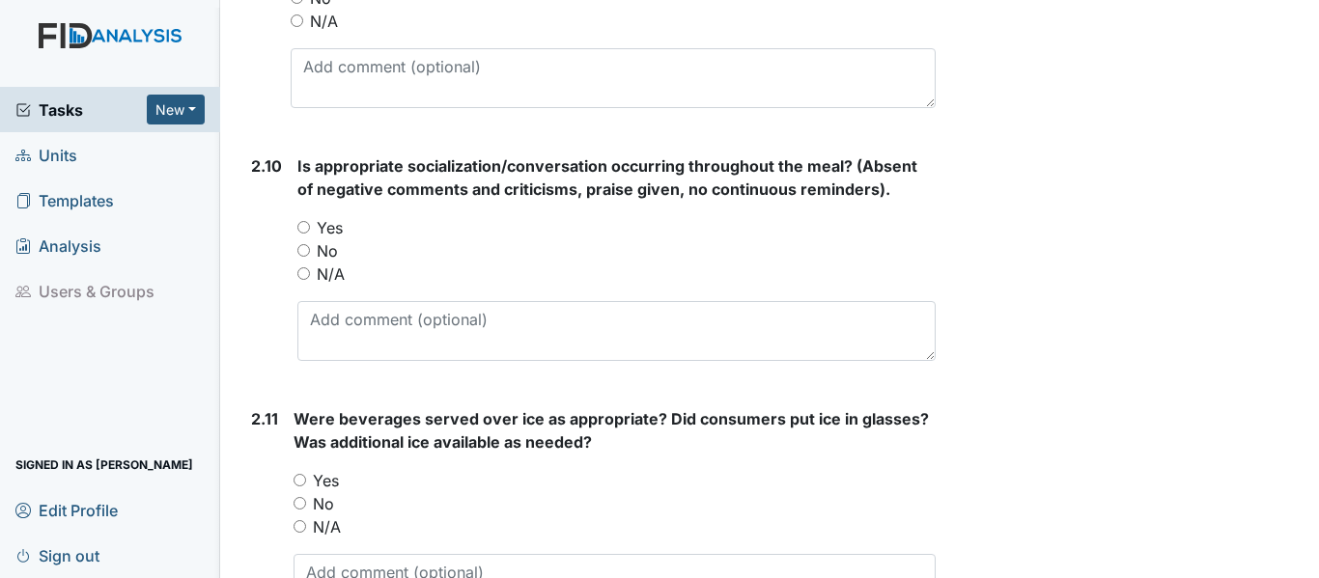
click at [307, 225] on input "Yes" at bounding box center [303, 227] width 13 height 13
radio input "true"
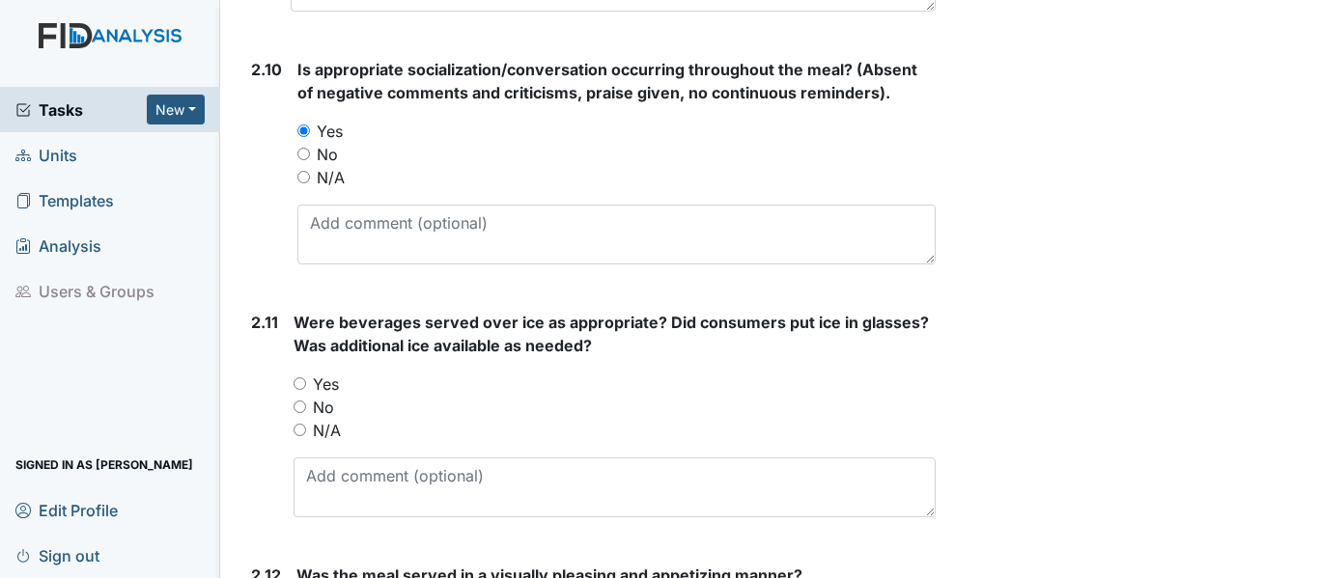
click at [299, 380] on input "Yes" at bounding box center [299, 383] width 13 height 13
radio input "true"
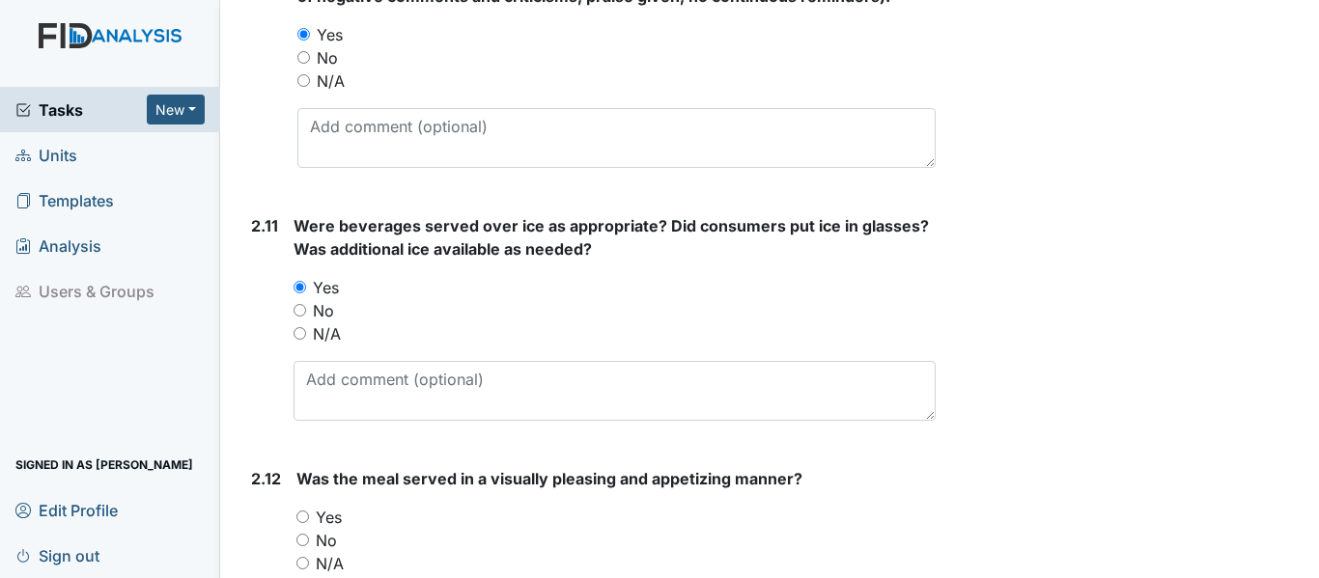
scroll to position [3765, 0]
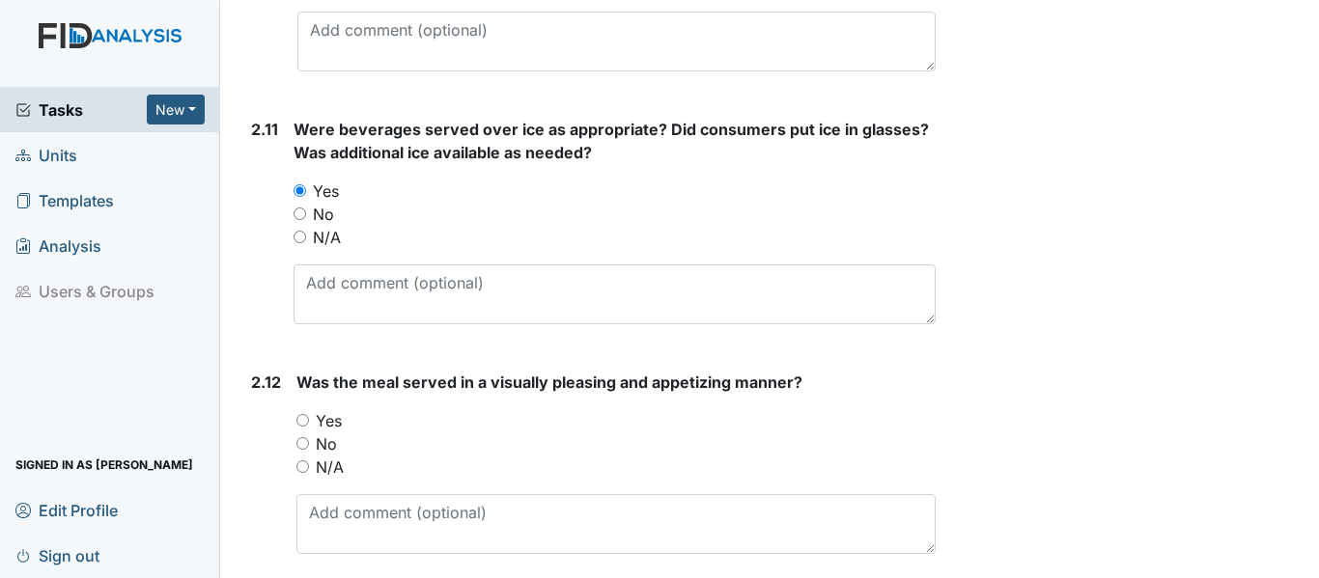
click at [304, 421] on input "Yes" at bounding box center [302, 420] width 13 height 13
radio input "true"
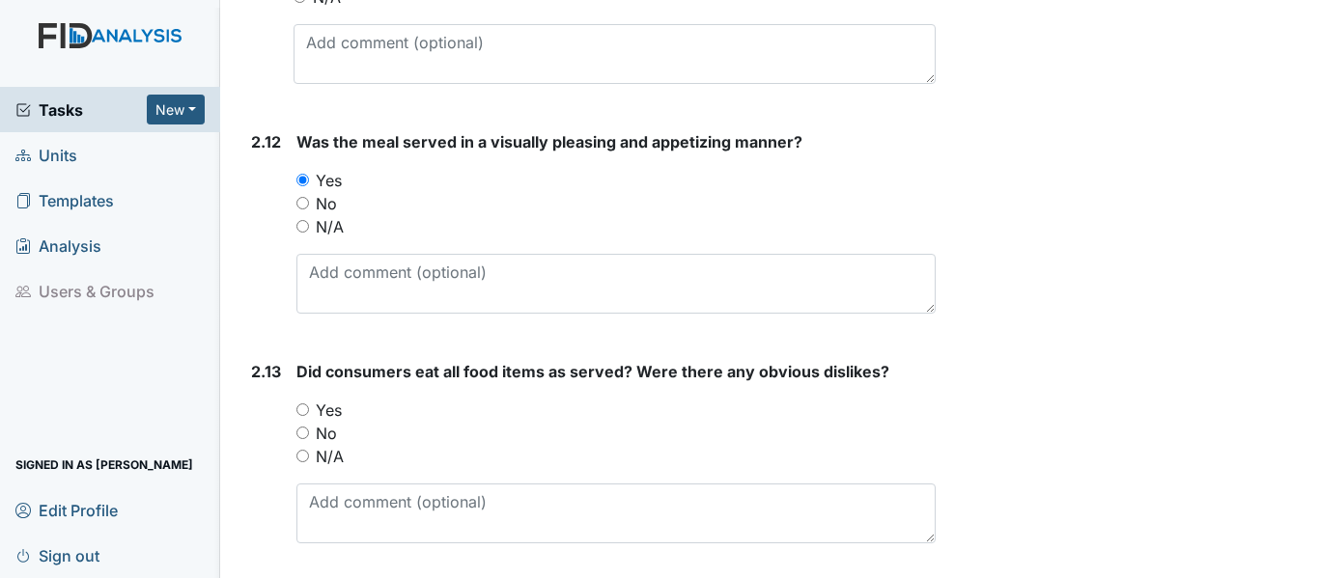
scroll to position [4054, 0]
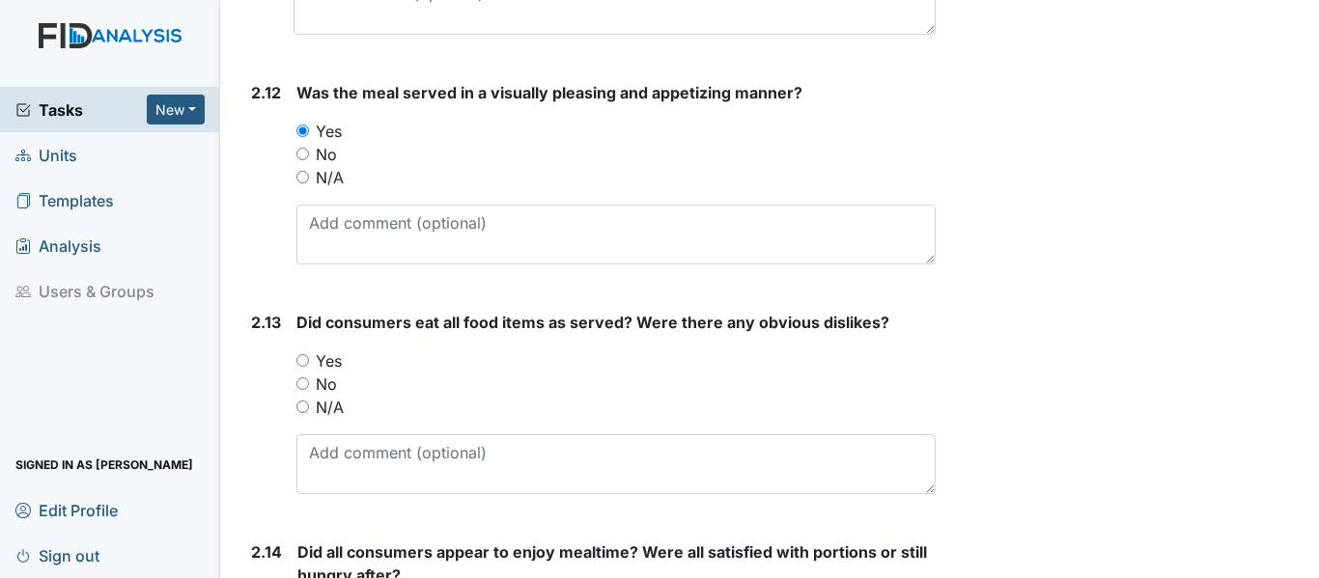
click at [302, 360] on input "Yes" at bounding box center [302, 360] width 13 height 13
radio input "true"
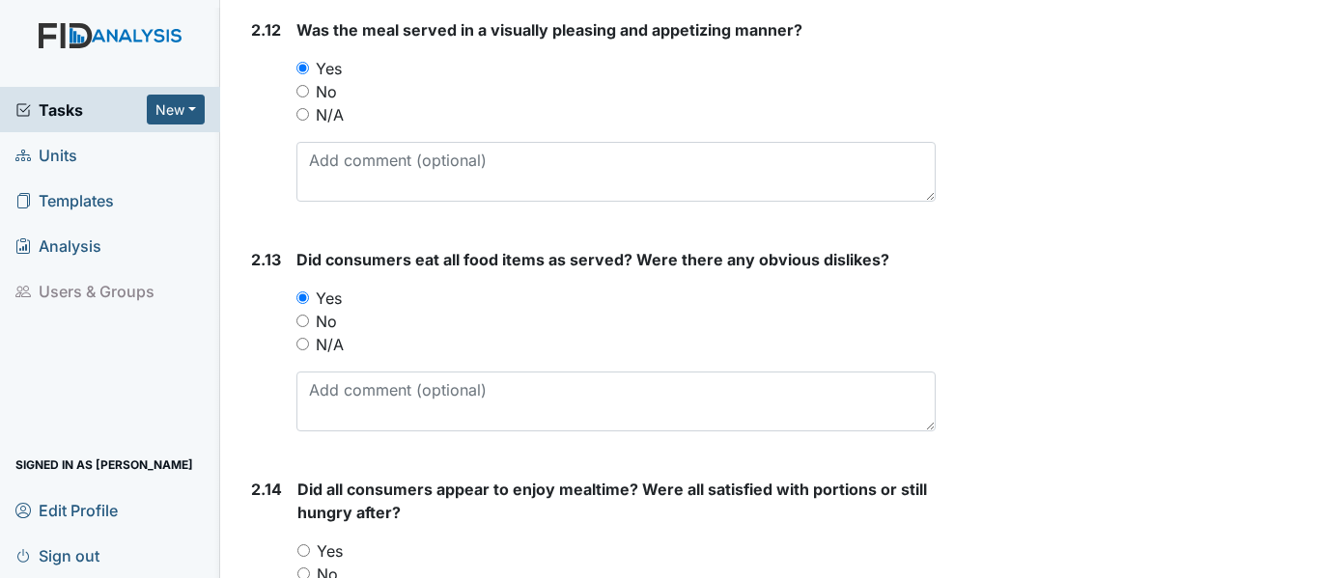
scroll to position [4151, 0]
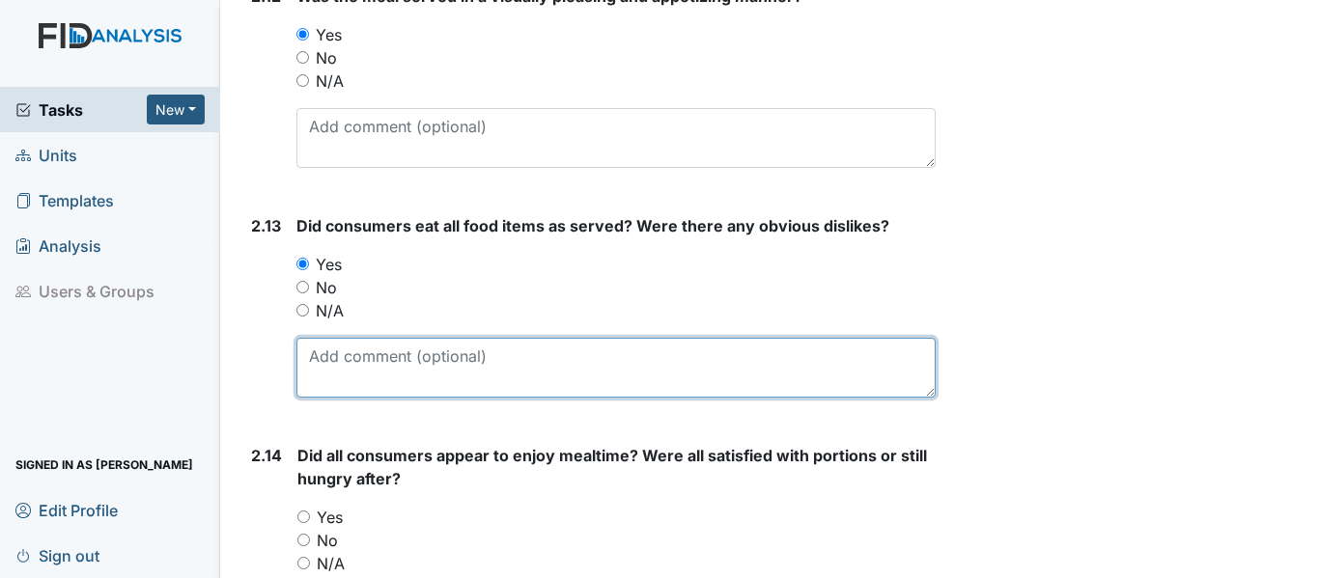
click at [387, 369] on textarea at bounding box center [615, 368] width 639 height 60
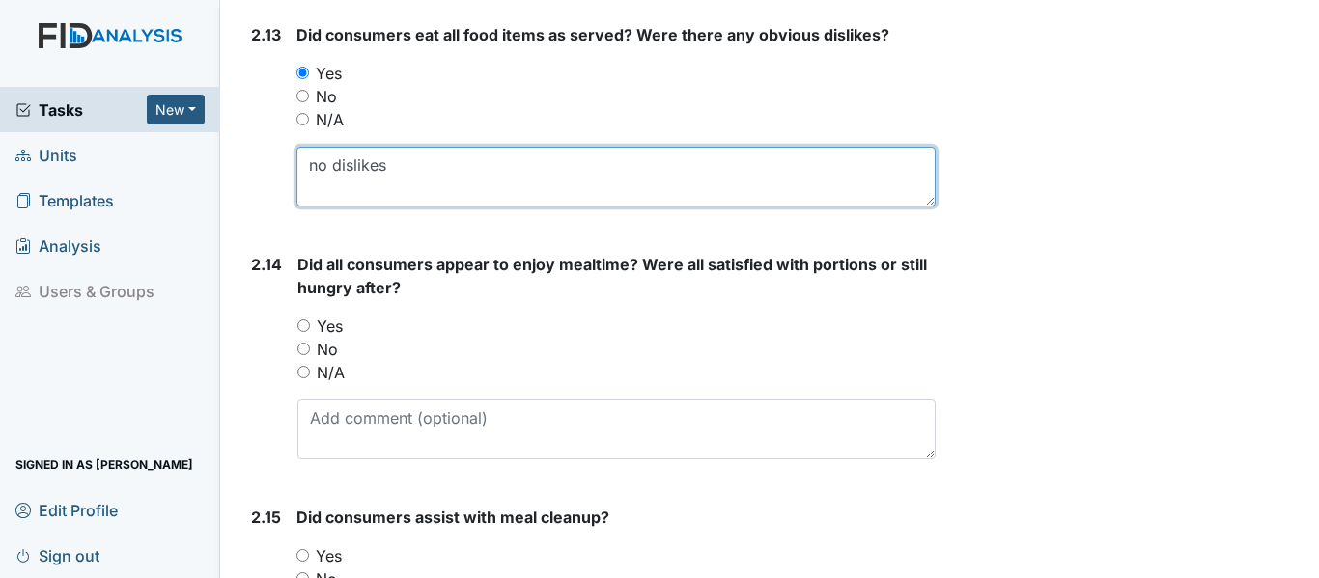
scroll to position [4344, 0]
type textarea "no dislikes"
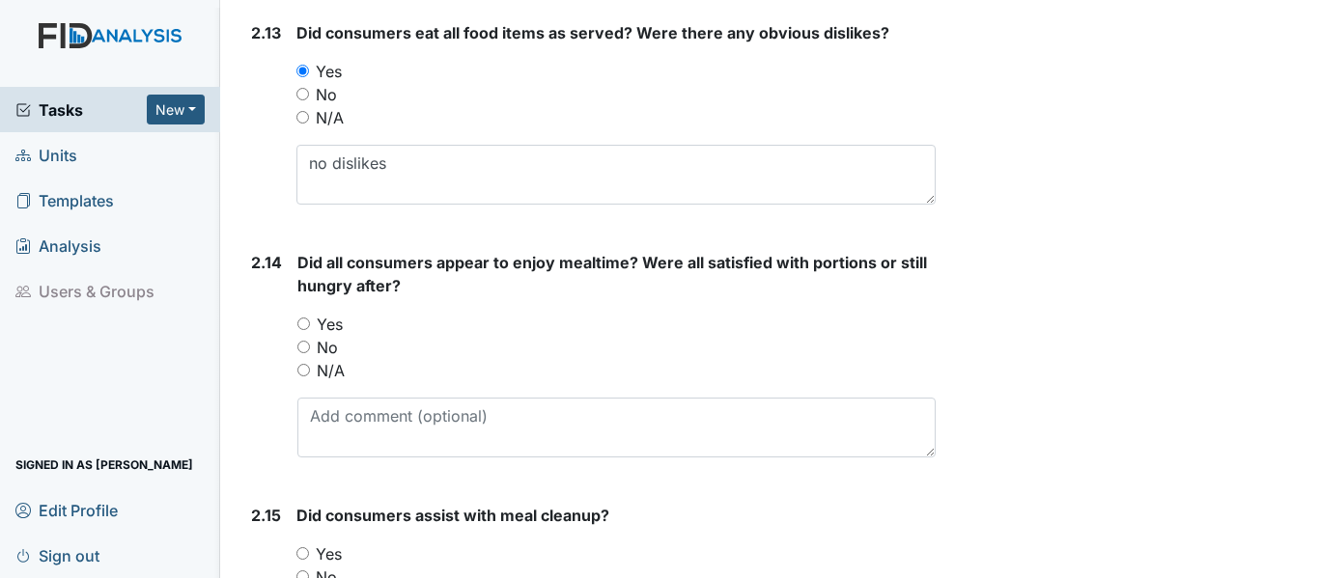
click at [299, 325] on input "Yes" at bounding box center [303, 324] width 13 height 13
radio input "true"
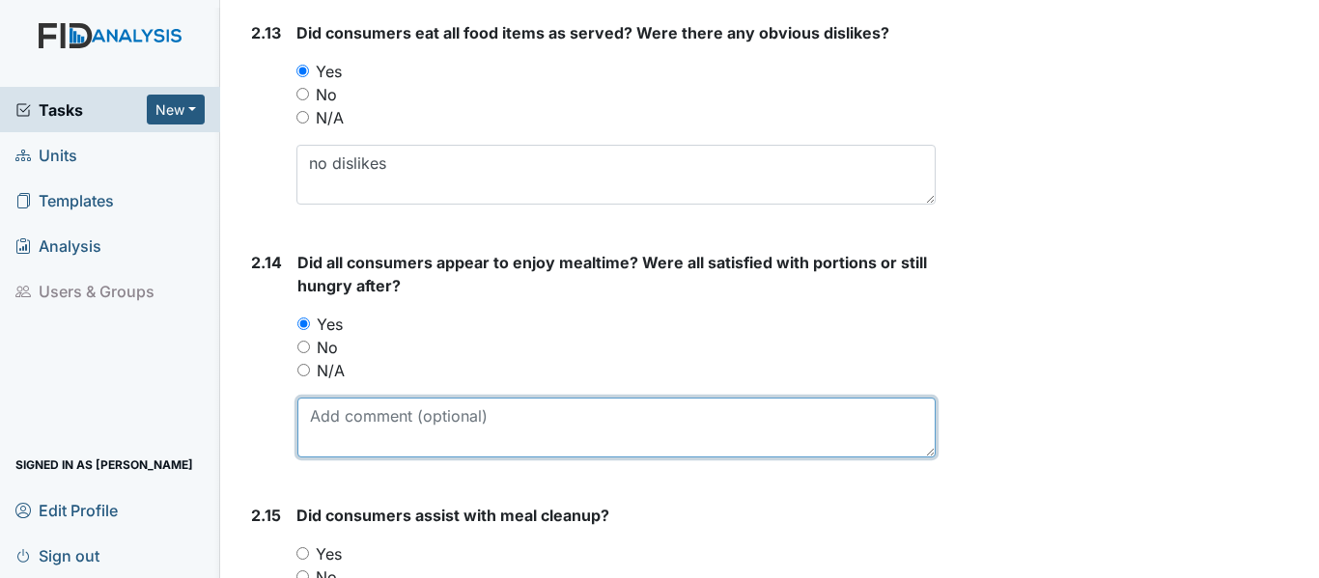
click at [354, 439] on textarea at bounding box center [616, 428] width 638 height 60
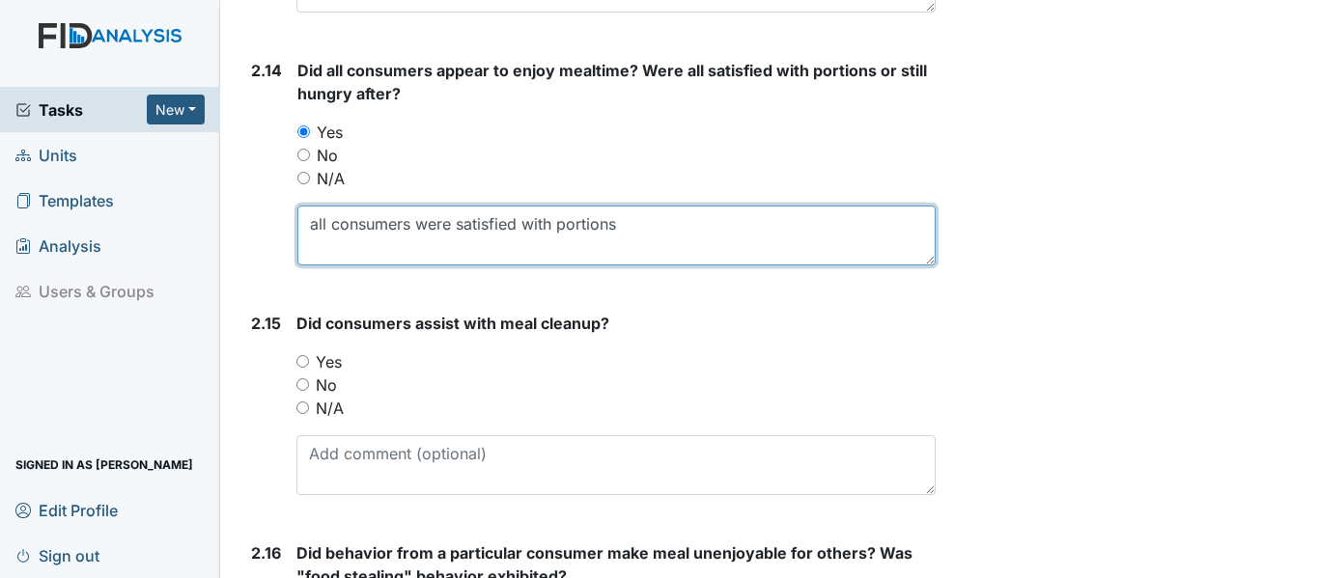
scroll to position [4537, 0]
type textarea "all consumers were satisfied with portions"
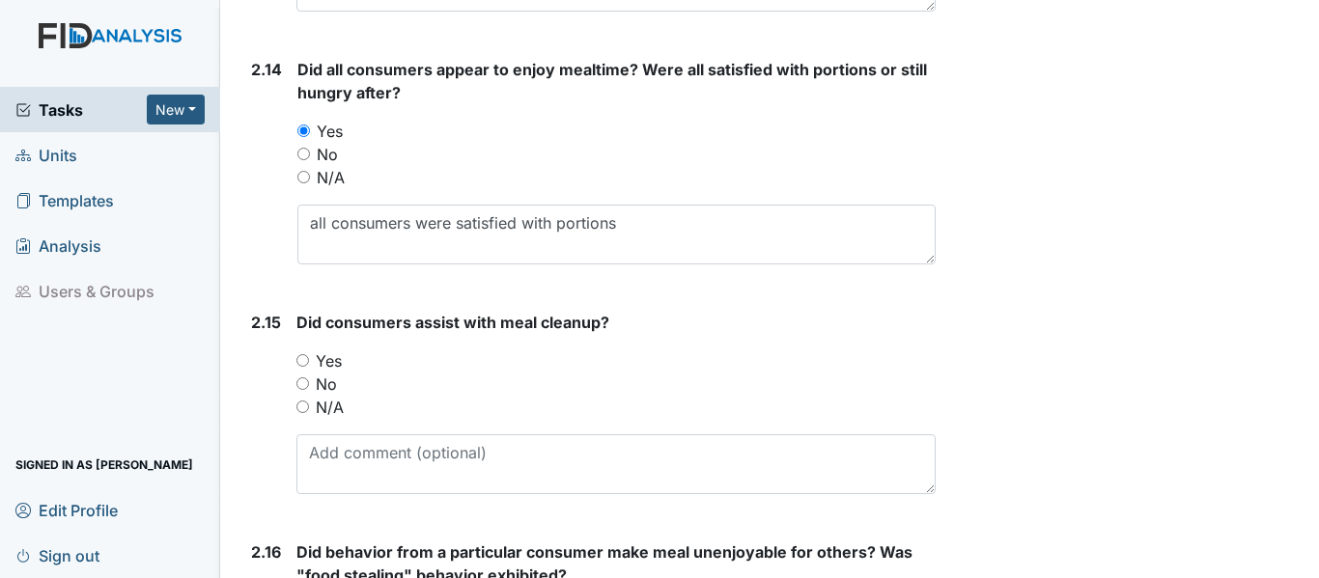
click at [305, 354] on input "Yes" at bounding box center [302, 360] width 13 height 13
radio input "true"
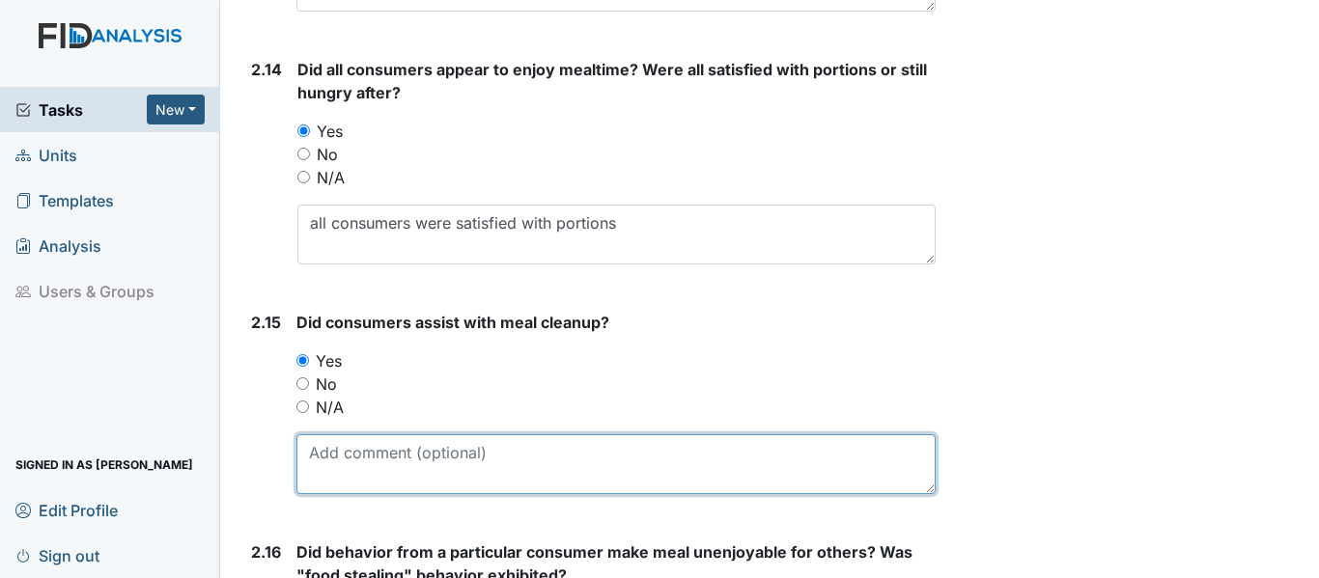
click at [357, 472] on textarea at bounding box center [615, 464] width 639 height 60
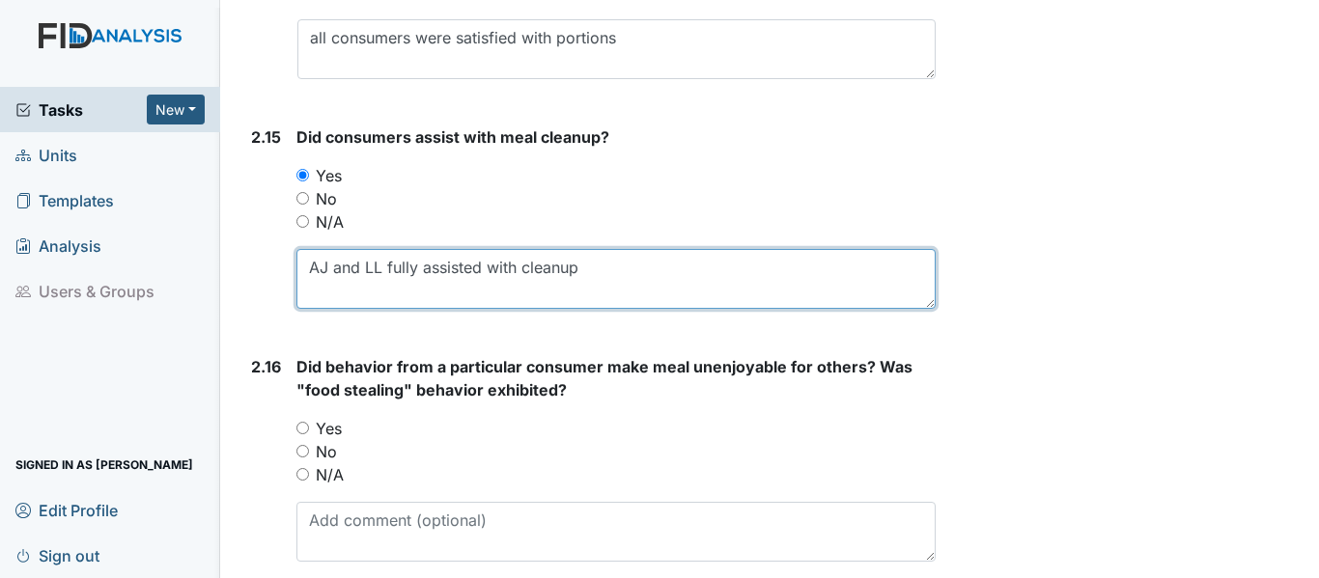
scroll to position [4730, 0]
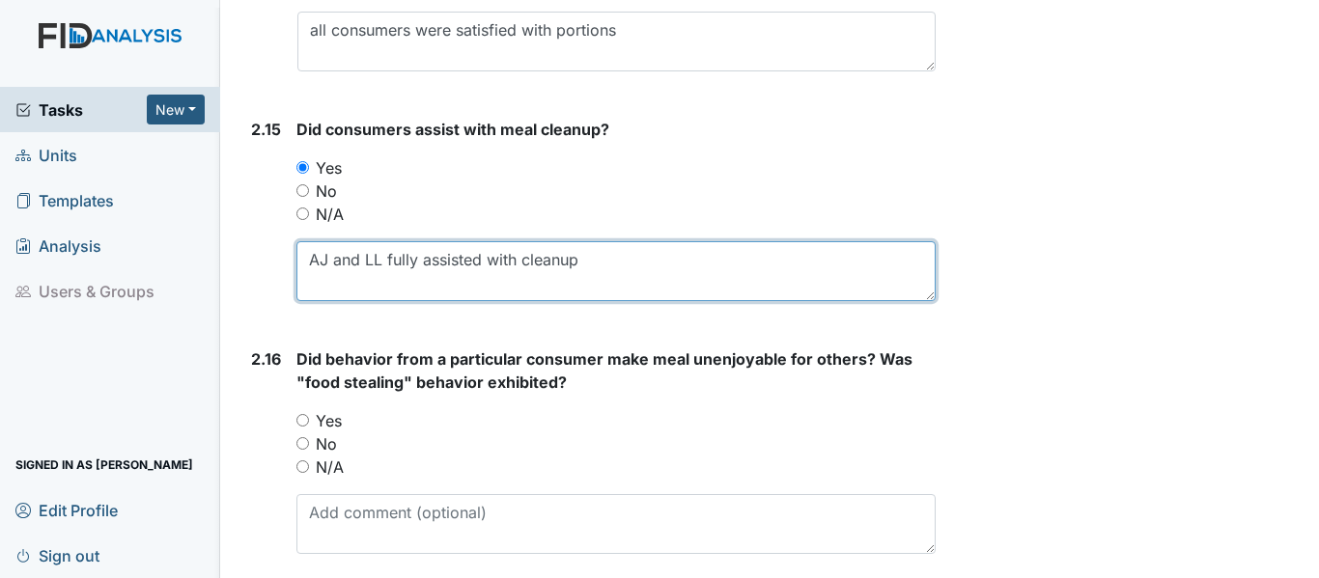
type textarea "AJ and LL fully assisted with cleanup"
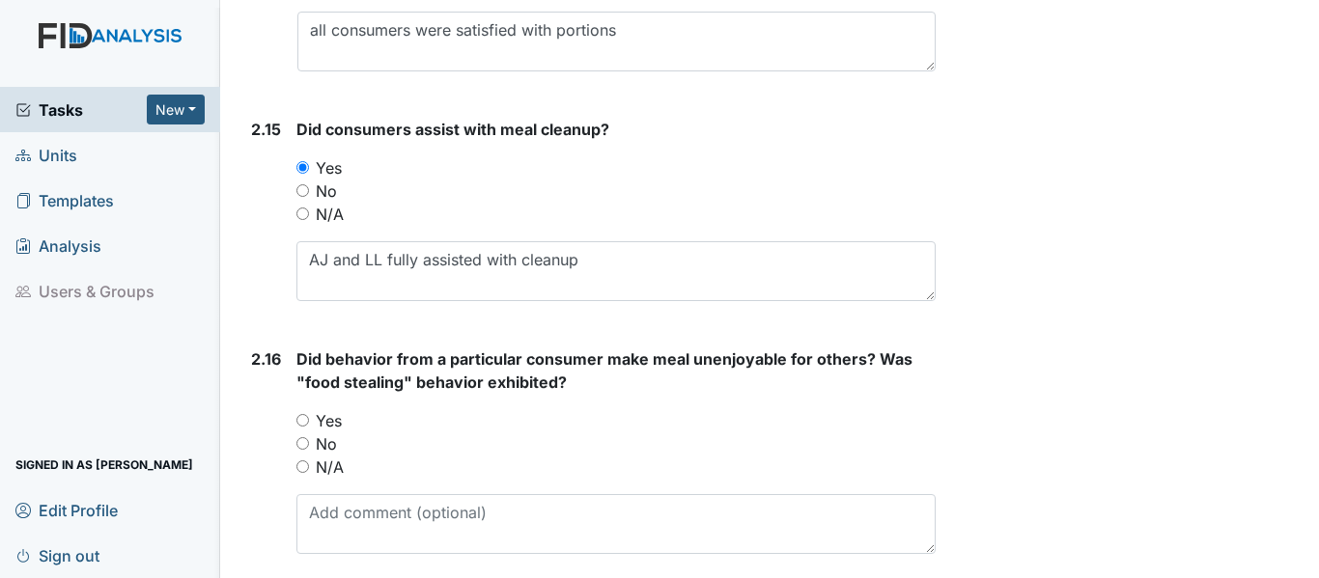
click at [297, 440] on input "No" at bounding box center [302, 443] width 13 height 13
radio input "true"
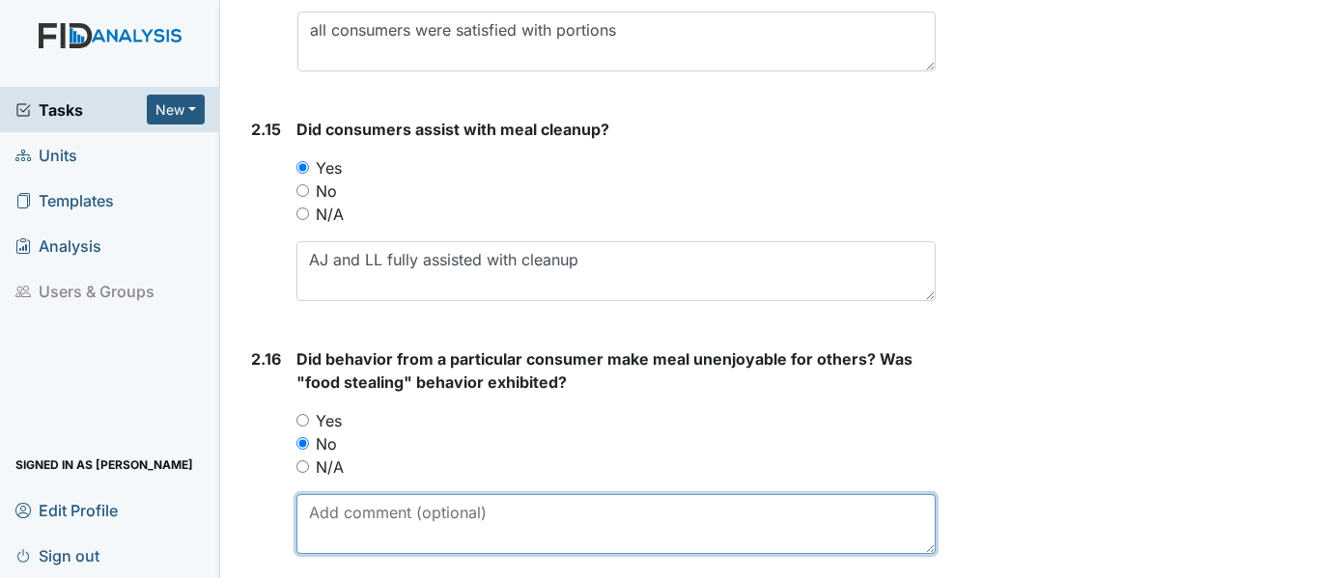
click at [347, 512] on textarea at bounding box center [615, 524] width 639 height 60
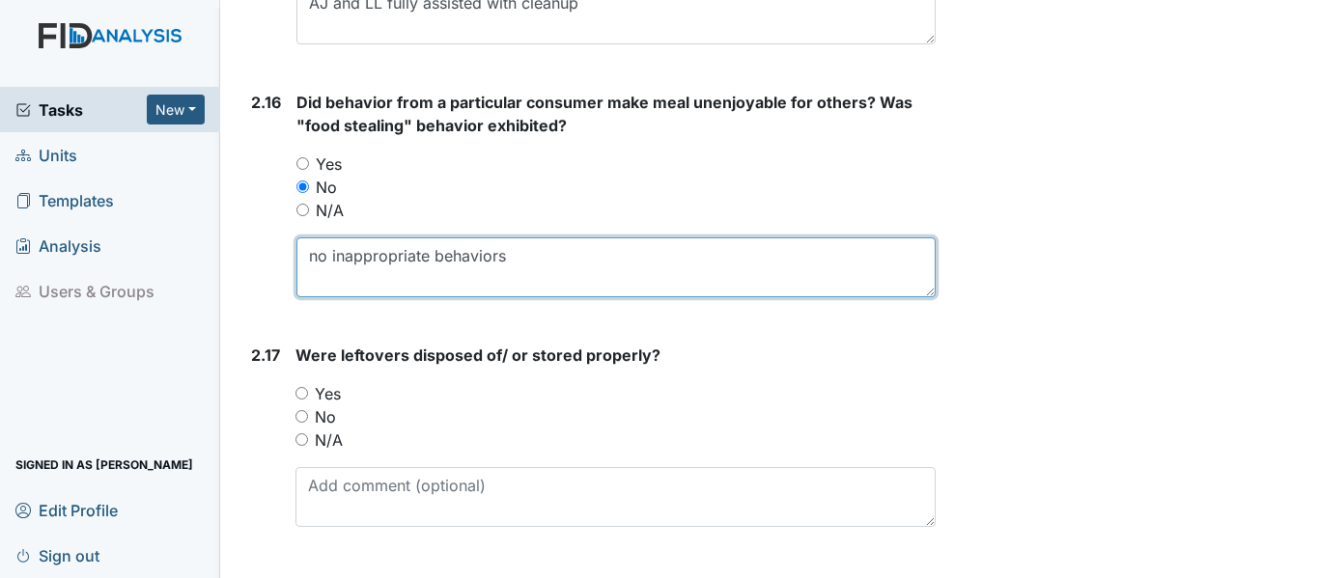
scroll to position [5116, 0]
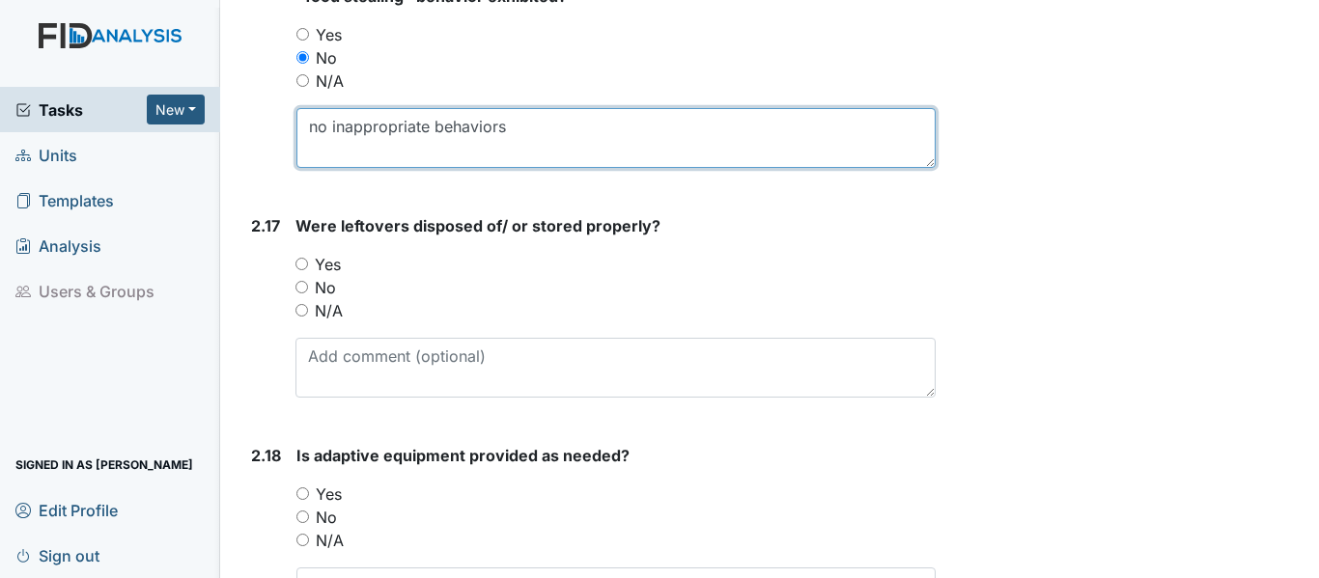
type textarea "no inappropriate behaviors"
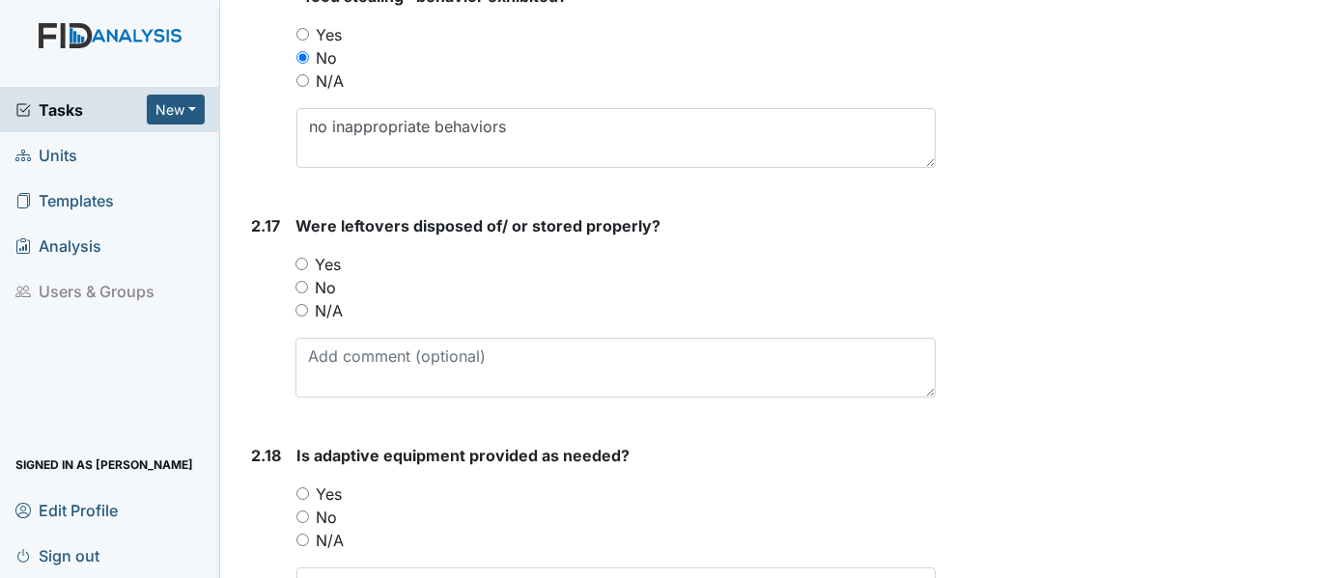
click at [299, 262] on input "Yes" at bounding box center [301, 264] width 13 height 13
radio input "true"
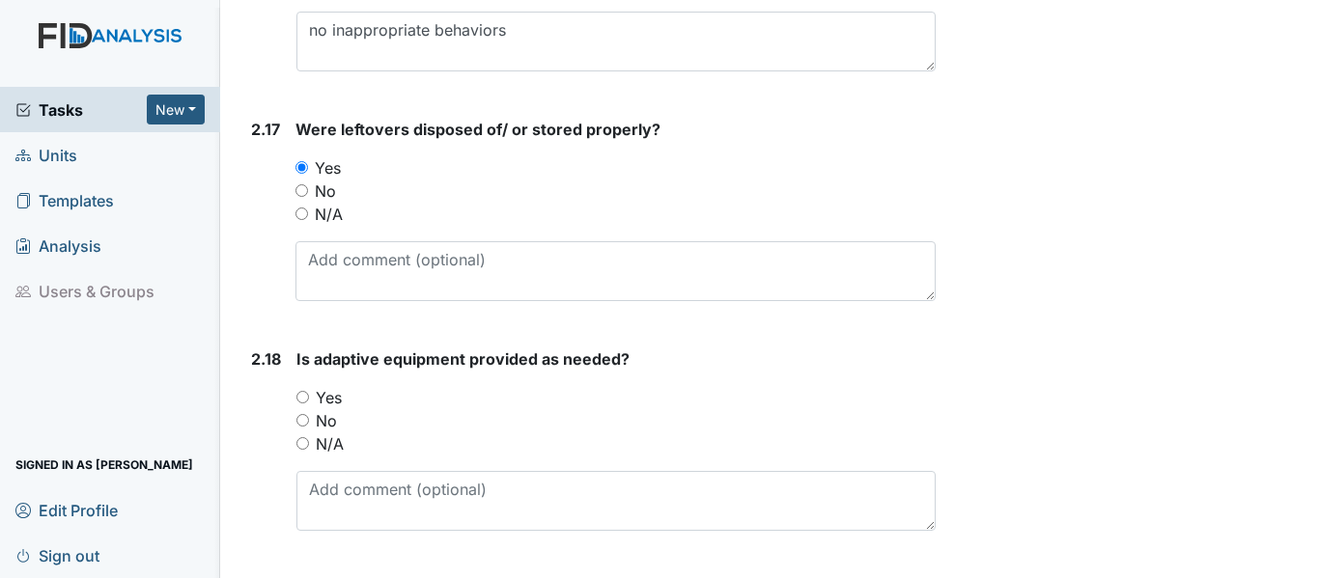
click at [300, 395] on input "Yes" at bounding box center [302, 397] width 13 height 13
radio input "true"
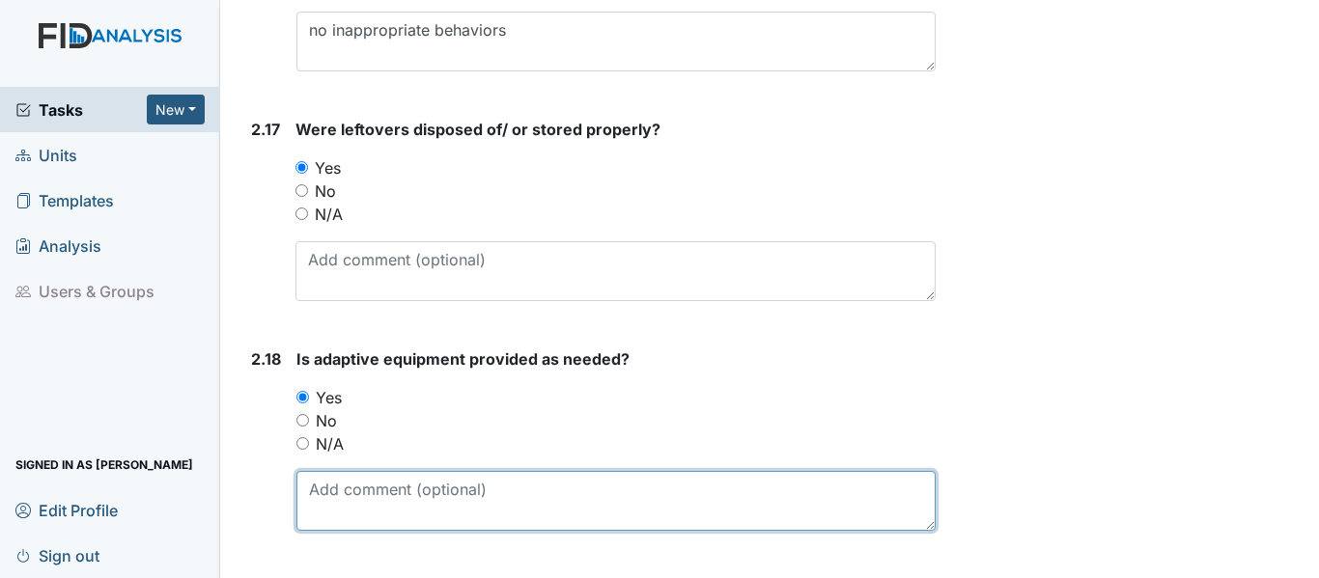
click at [366, 491] on textarea at bounding box center [615, 501] width 639 height 60
click at [598, 499] on textarea "All adaptive equipment was utilized as" at bounding box center [615, 501] width 639 height 60
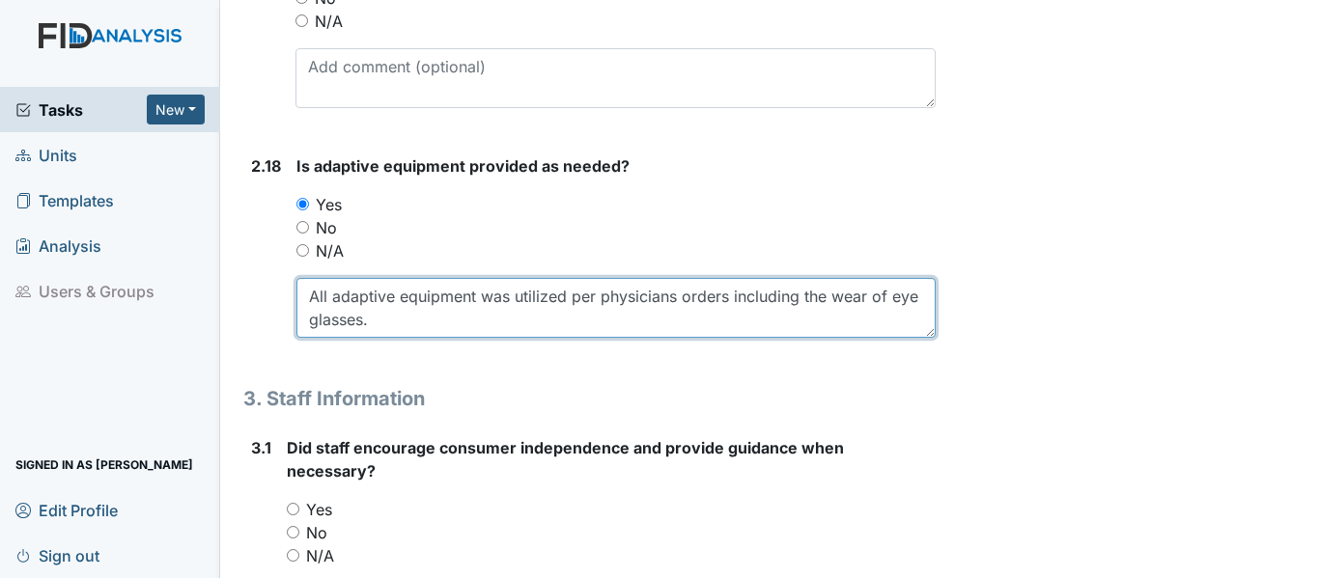
scroll to position [5599, 0]
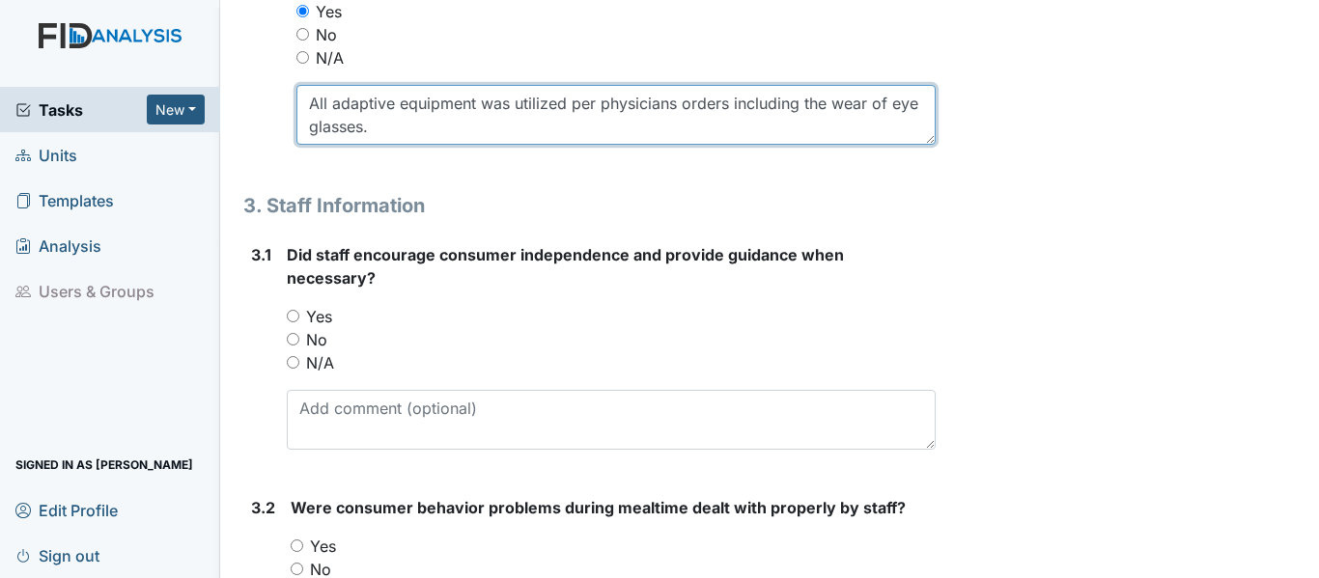
type textarea "All adaptive equipment was utilized per physicians orders including the wear of…"
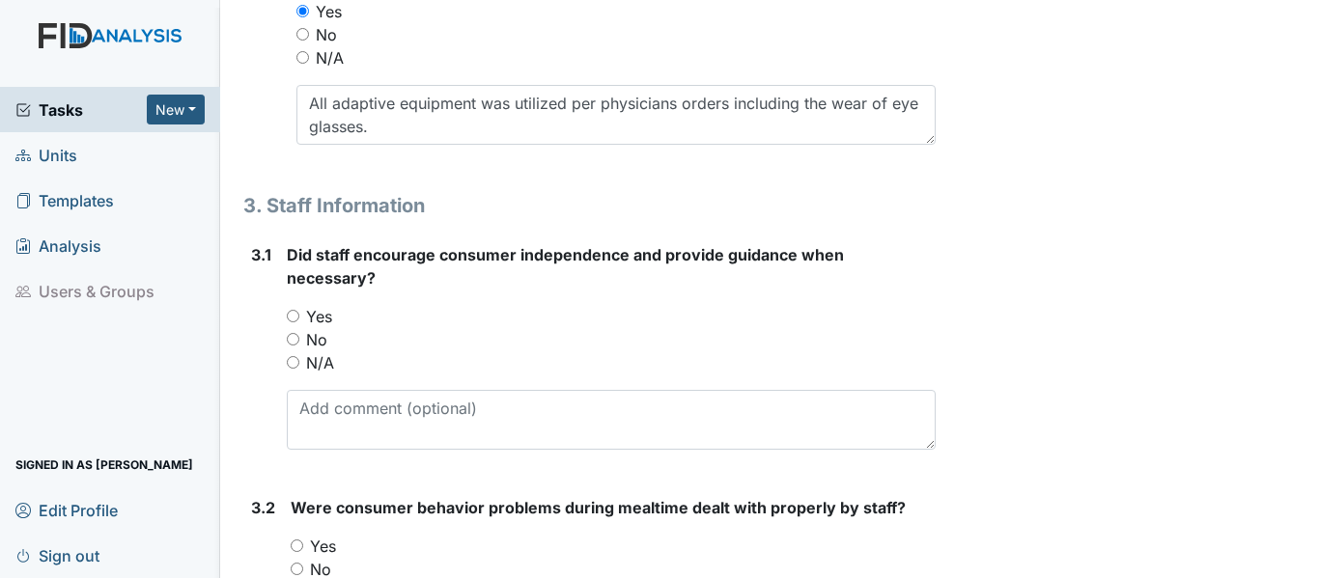
click at [288, 317] on input "Yes" at bounding box center [293, 316] width 13 height 13
radio input "true"
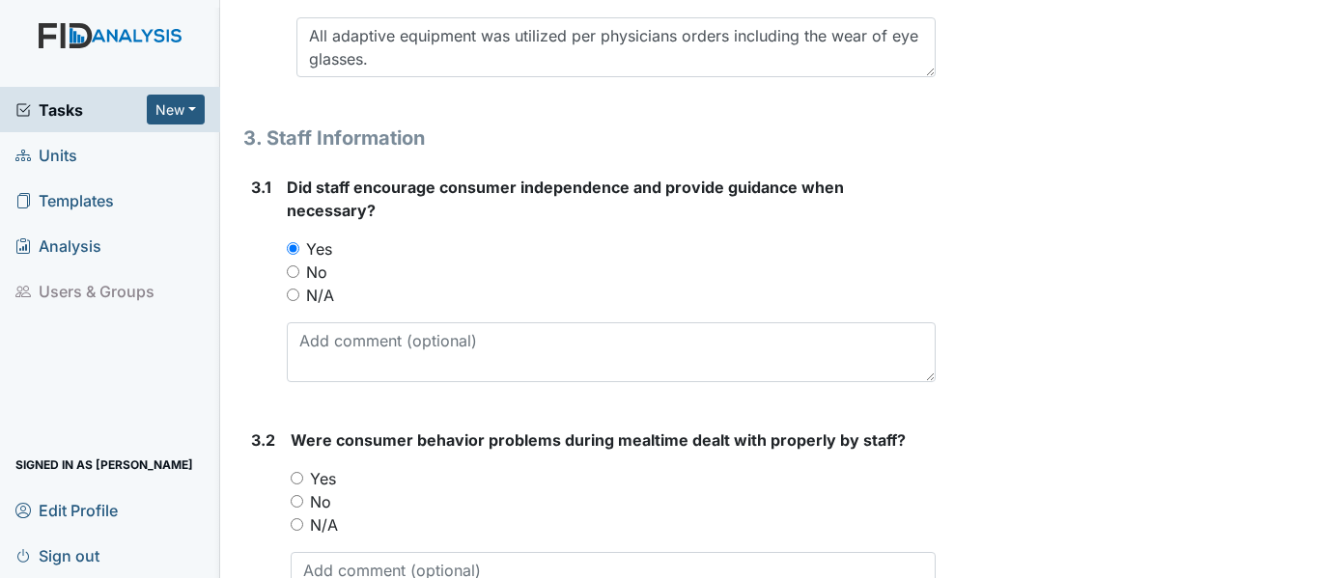
scroll to position [5792, 0]
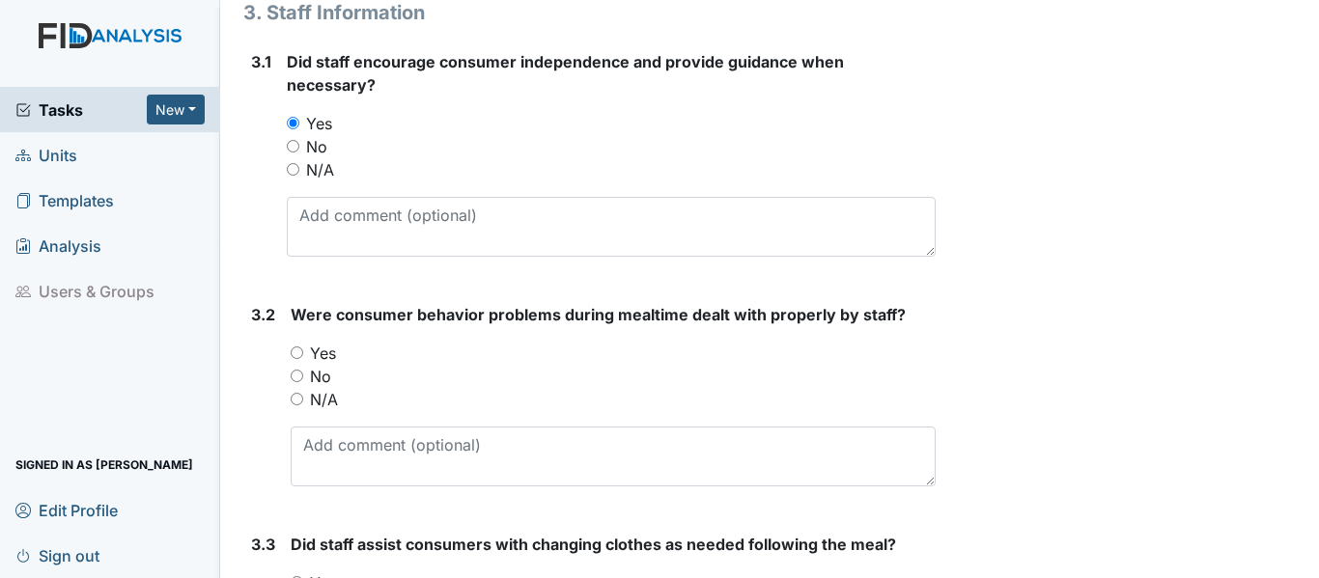
click at [293, 355] on input "Yes" at bounding box center [297, 353] width 13 height 13
radio input "true"
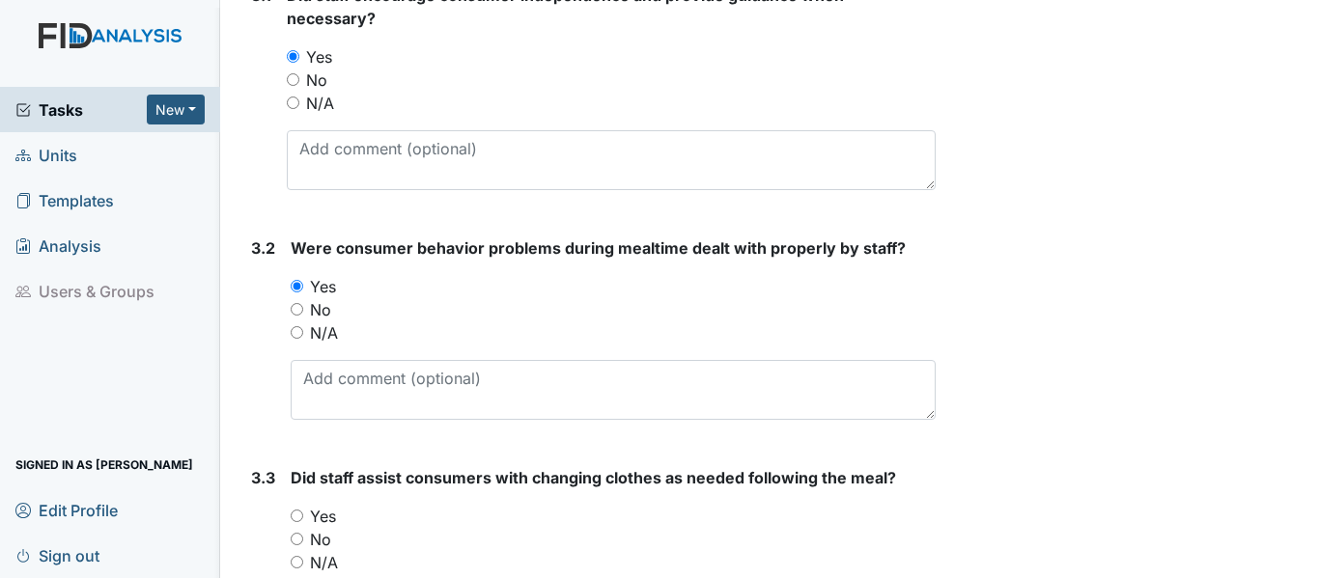
scroll to position [5888, 0]
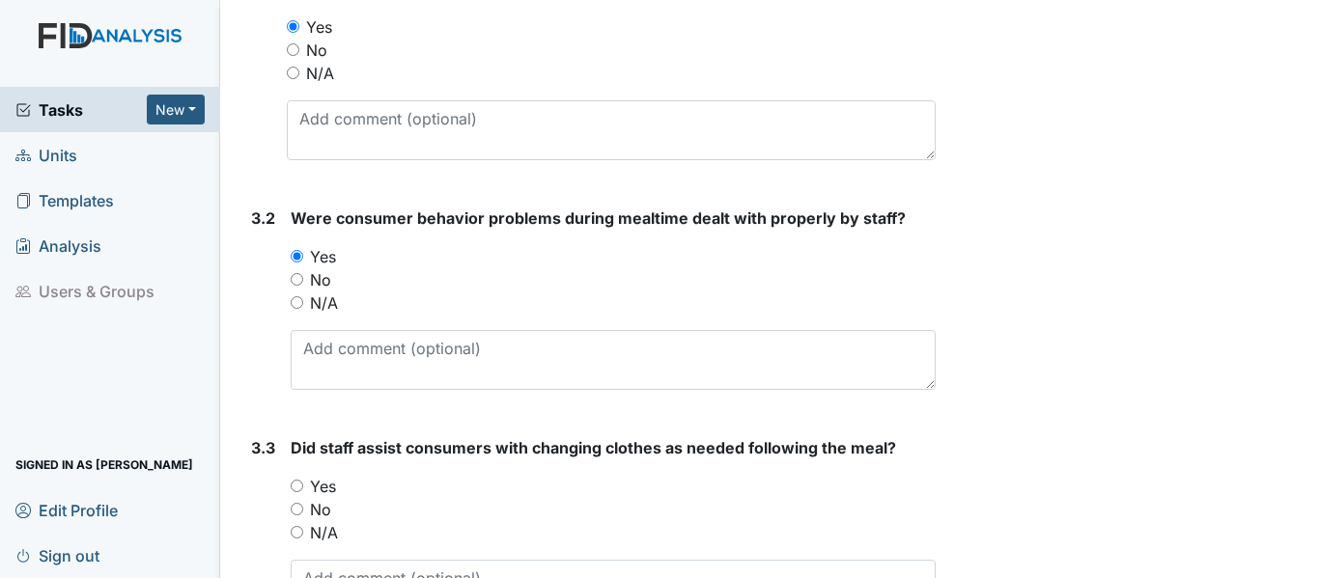
click at [295, 484] on input "Yes" at bounding box center [297, 486] width 13 height 13
radio input "true"
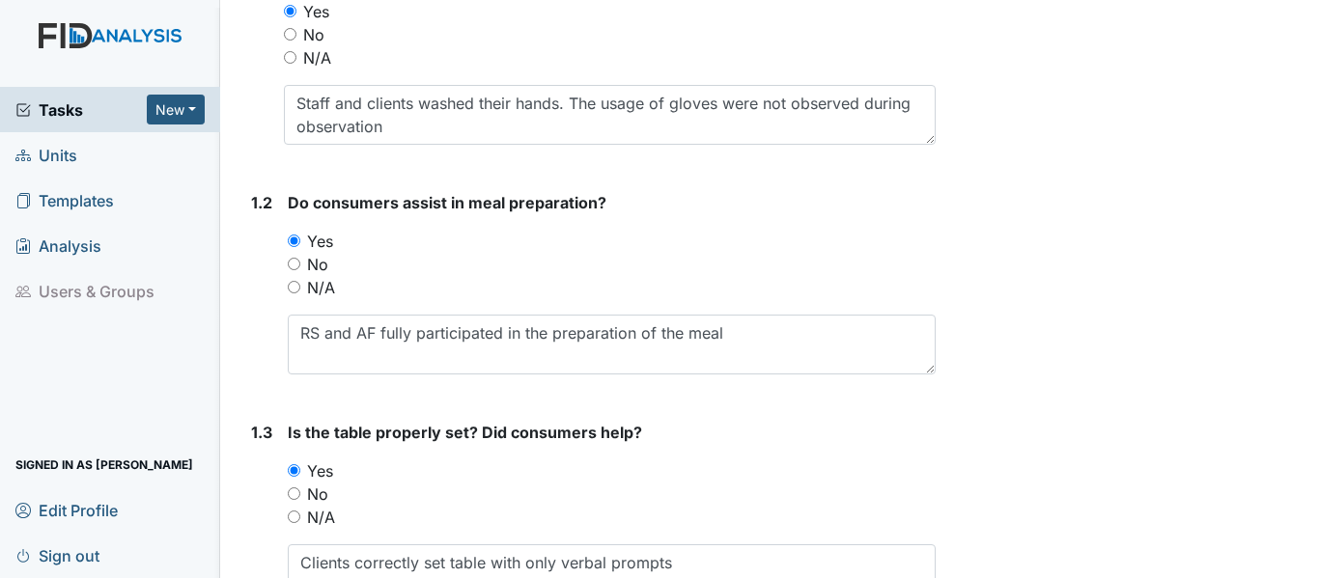
scroll to position [386, 0]
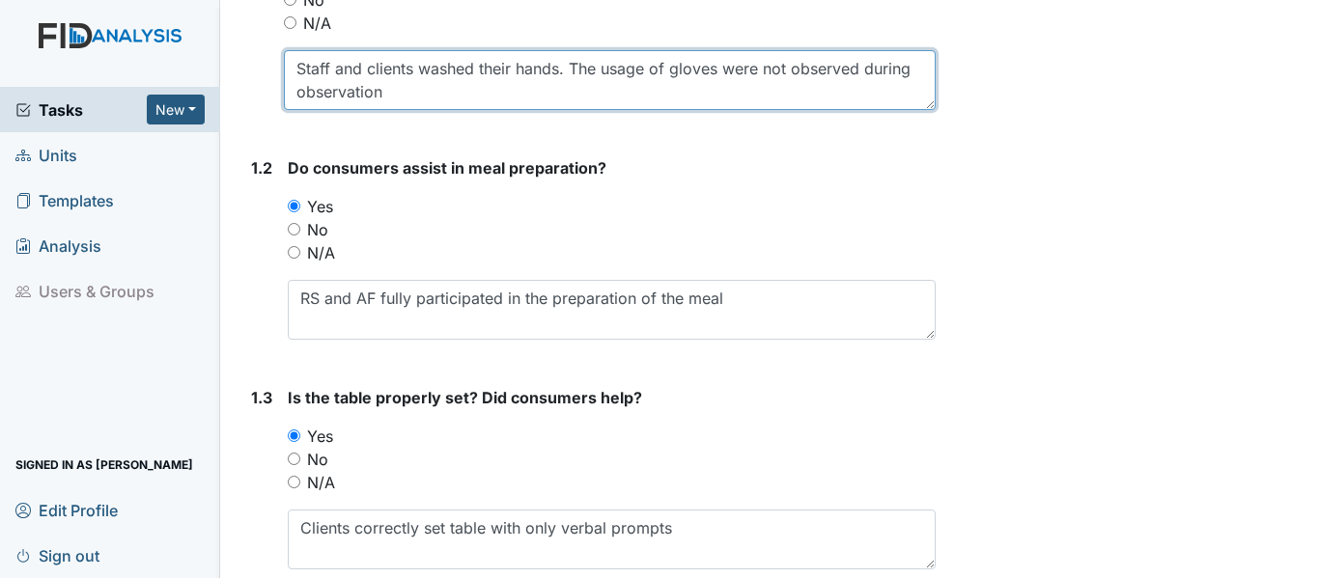
click at [385, 96] on textarea "Staff and clients washed their hands. The usage of gloves were not observed dur…" at bounding box center [610, 80] width 652 height 60
type textarea "Staff and clients washed their hands. The usage of gloves were not observed dur…"
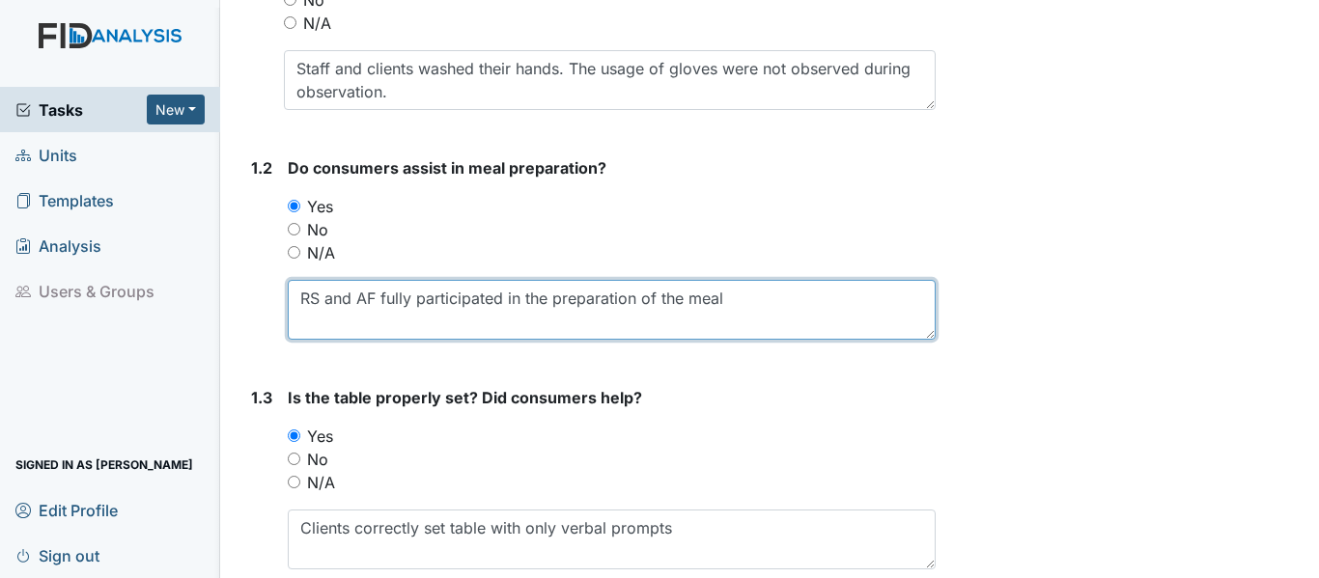
click at [305, 295] on textarea "RS and AF fully participated in the preparation of the meal" at bounding box center [612, 310] width 648 height 60
click at [719, 299] on textarea "All clients fully participated in the preparation of the meal" at bounding box center [612, 310] width 648 height 60
click at [297, 299] on textarea "All clients fully participated in the preparation of the meal" at bounding box center [612, 310] width 648 height 60
click at [731, 304] on textarea "Clients fully participated in the preparation of the meal" at bounding box center [612, 310] width 648 height 60
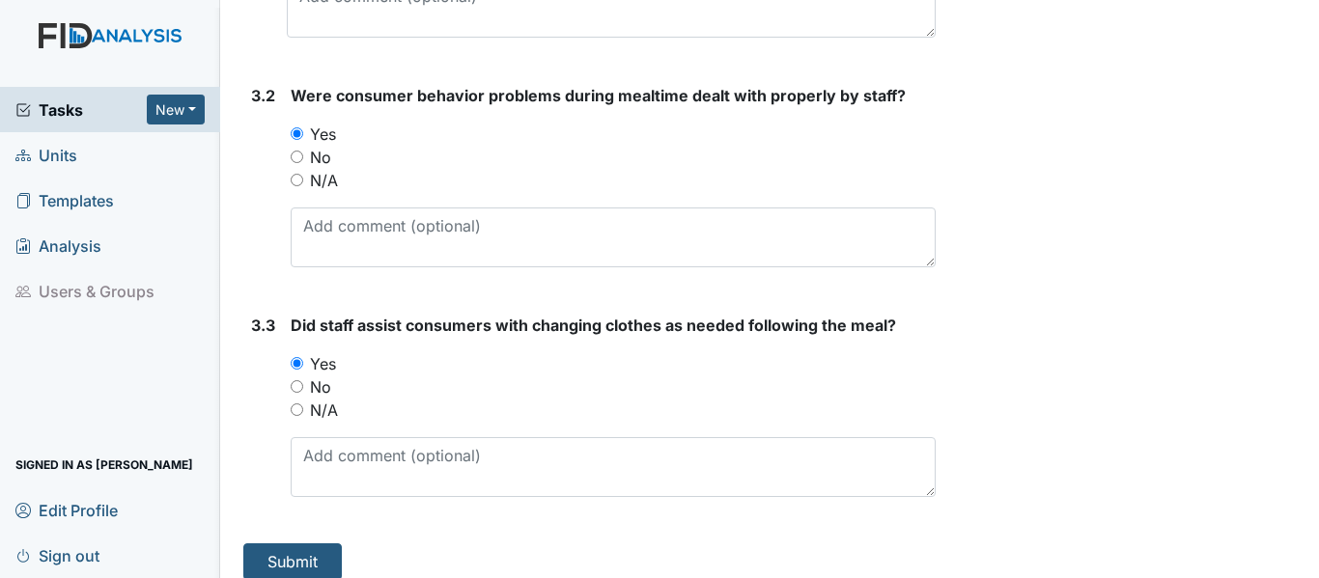
scroll to position [6028, 0]
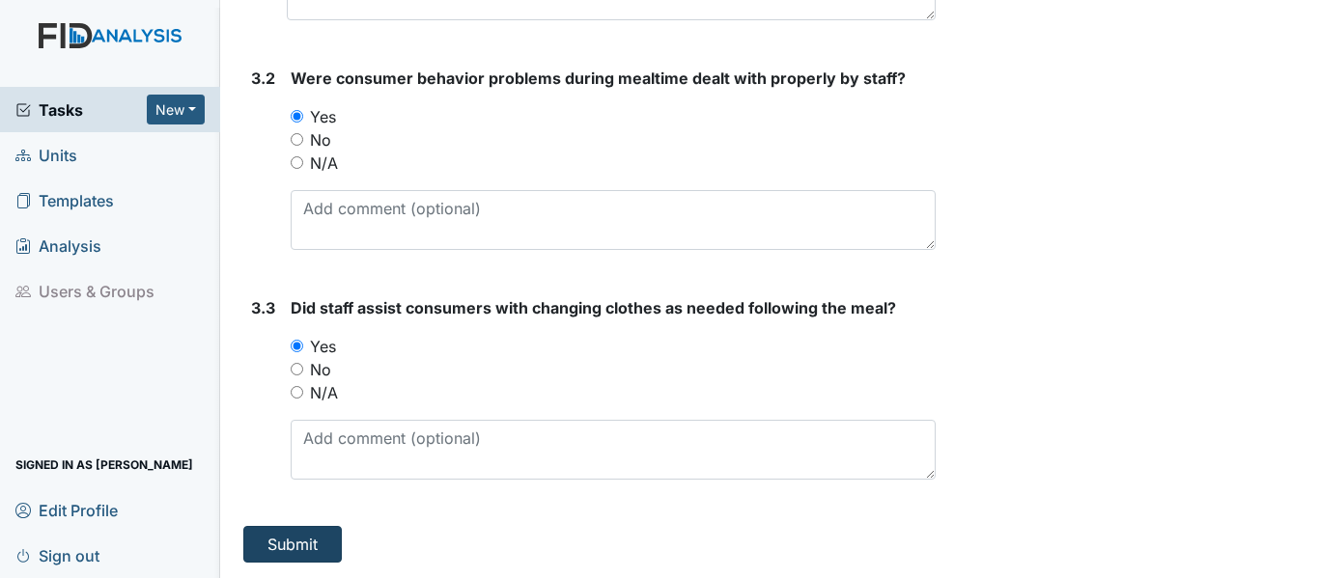
type textarea "Clients fully participated in the preparation of the meal"
click at [299, 536] on button "Submit" at bounding box center [292, 544] width 98 height 37
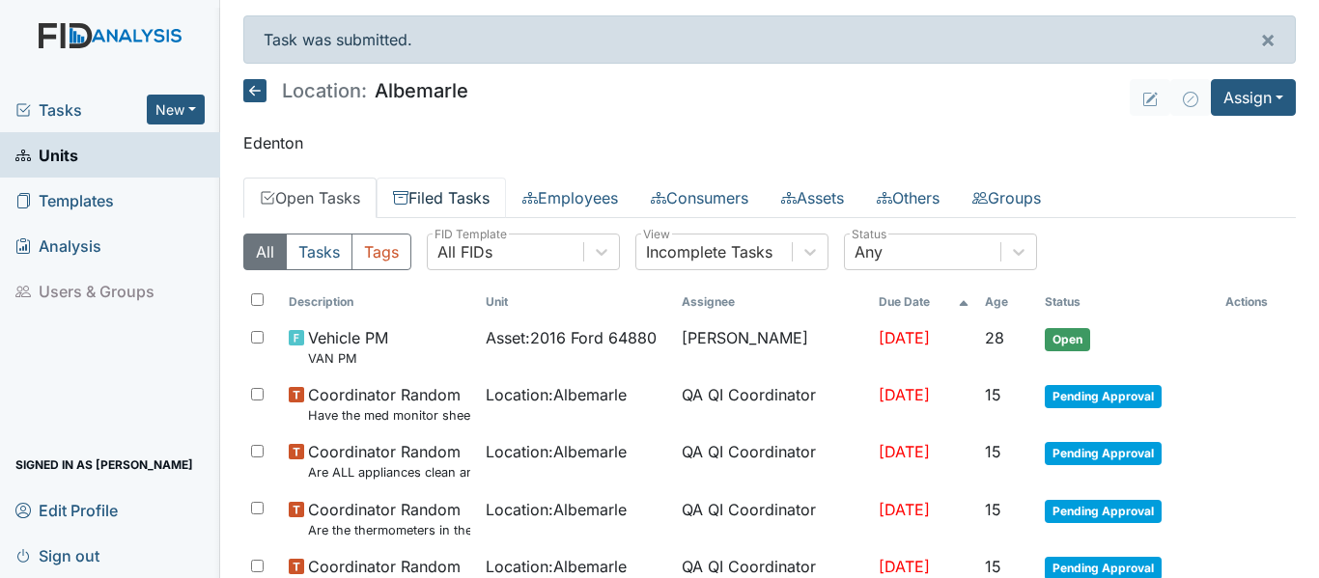
click at [462, 197] on link "Filed Tasks" at bounding box center [440, 198] width 129 height 41
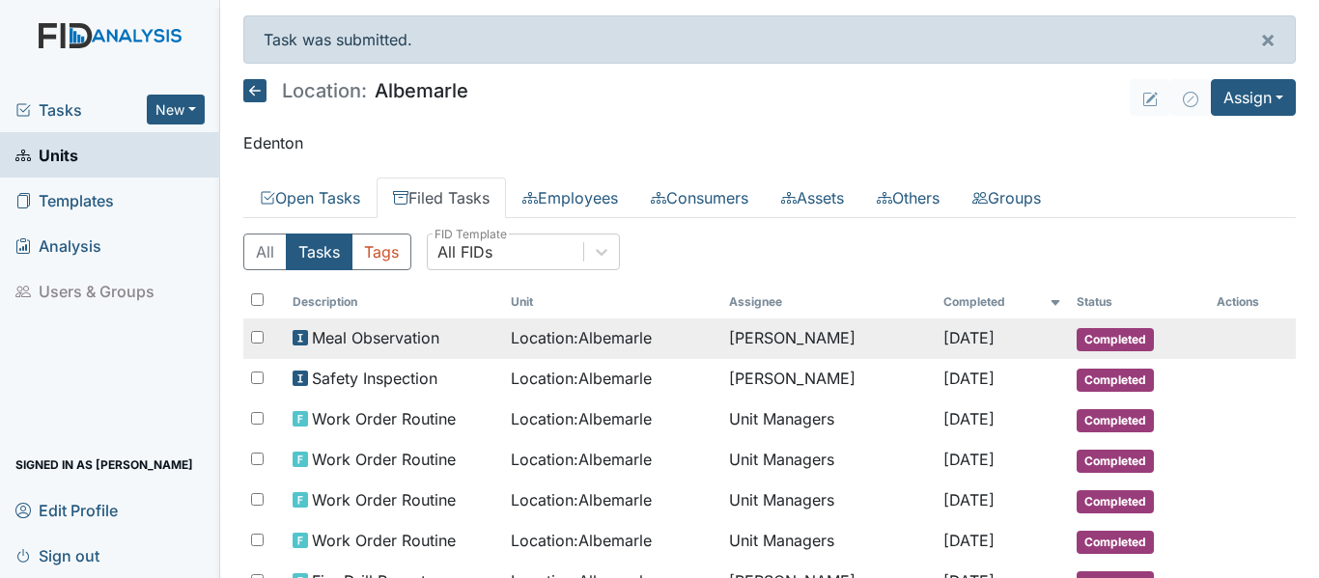
click at [762, 348] on td "[PERSON_NAME]" at bounding box center [827, 339] width 213 height 41
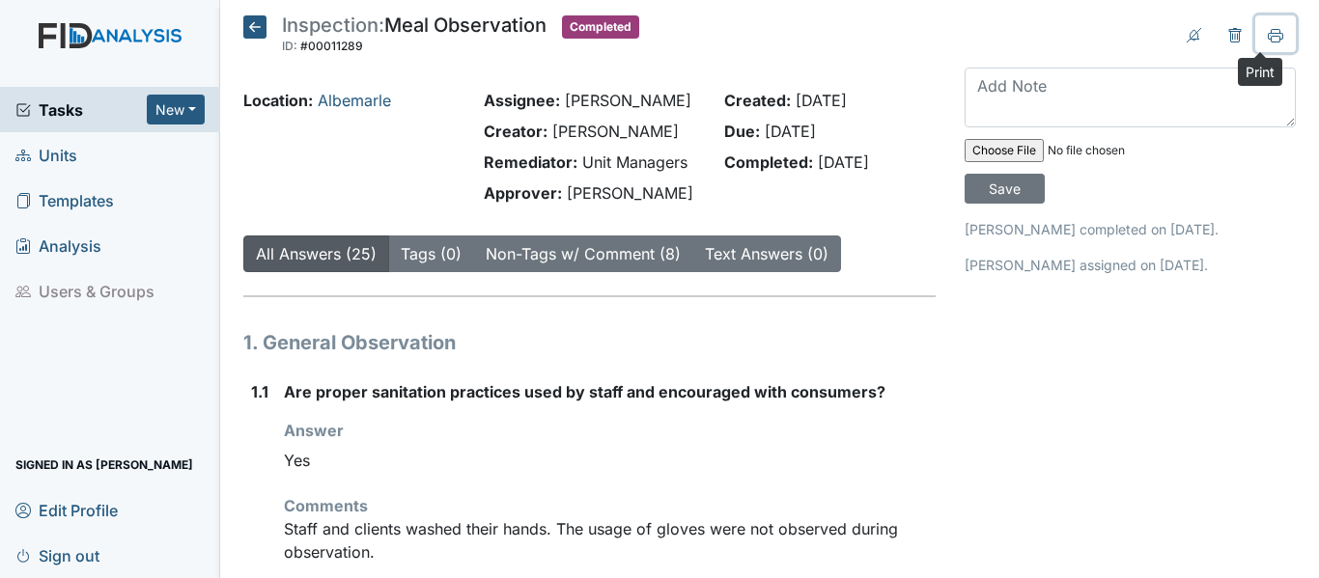
click at [1270, 36] on icon at bounding box center [1275, 39] width 10 height 7
click at [59, 153] on span "Units" at bounding box center [46, 155] width 62 height 30
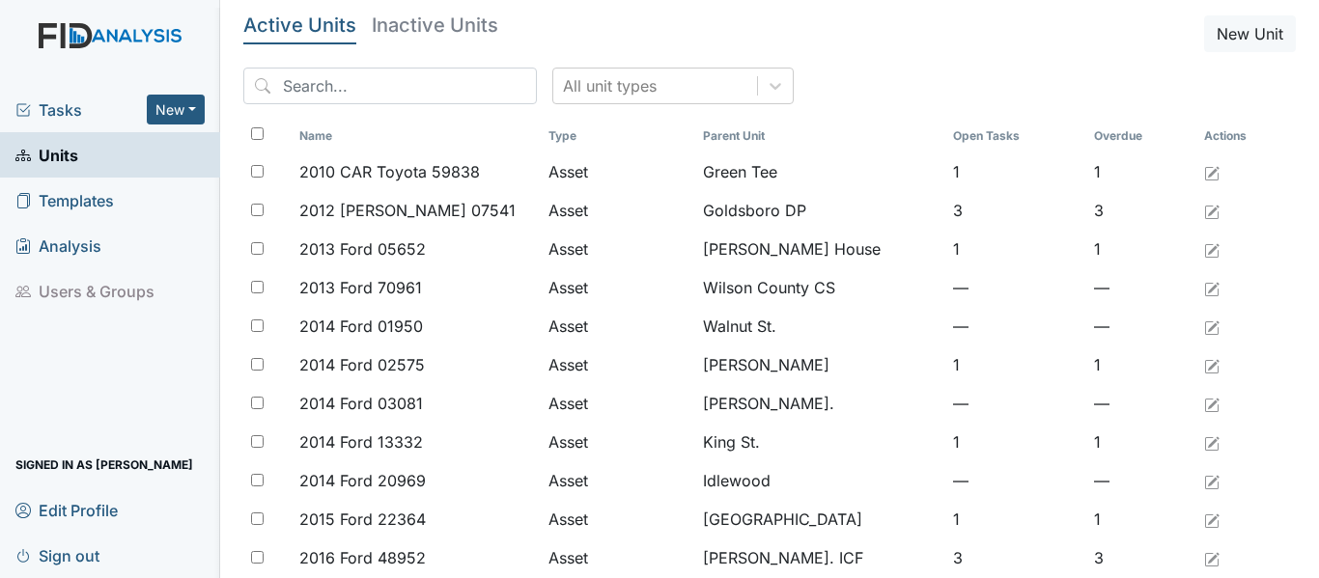
click at [50, 112] on span "Tasks" at bounding box center [80, 109] width 131 height 23
